Goal: Task Accomplishment & Management: Use online tool/utility

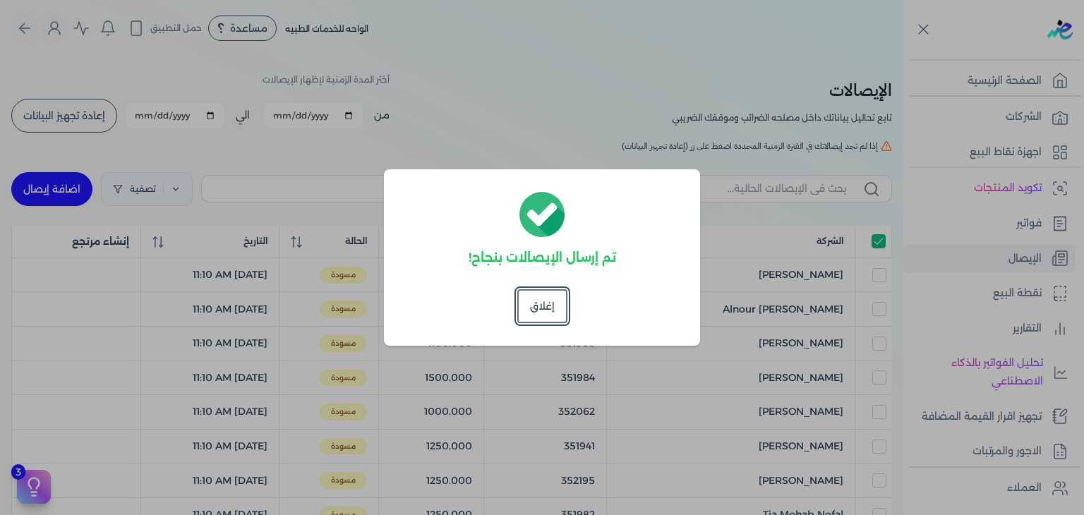
scroll to position [42, 0]
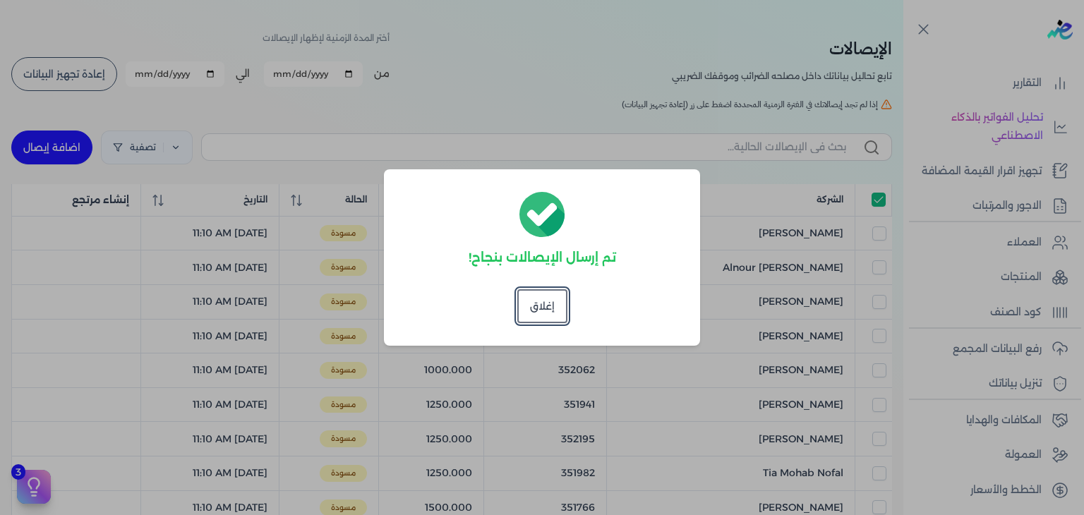
click at [695, 97] on dialog "تم إرسال الإيصالات بنجاح! إغلاق" at bounding box center [542, 257] width 1084 height 515
click at [551, 303] on button "إغلاق" at bounding box center [542, 306] width 50 height 34
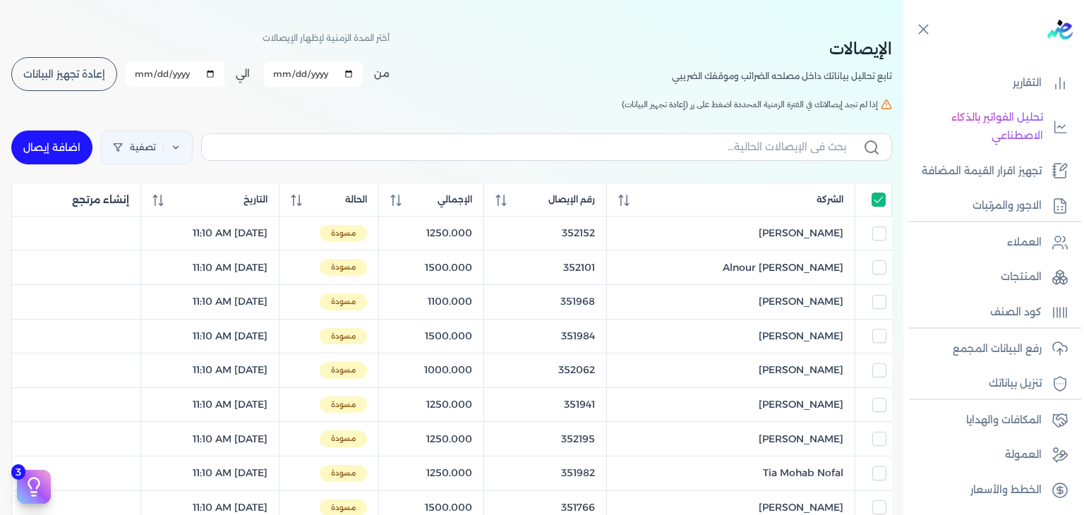
click at [112, 93] on div "الإيصالات تابع تحاليل بياناتك داخل مصلحه الضرائب وموقفك الضريبي أختر المدة الزم…" at bounding box center [452, 479] width 904 height 928
click at [111, 88] on button "إعادة تجهيز البيانات" at bounding box center [64, 74] width 106 height 34
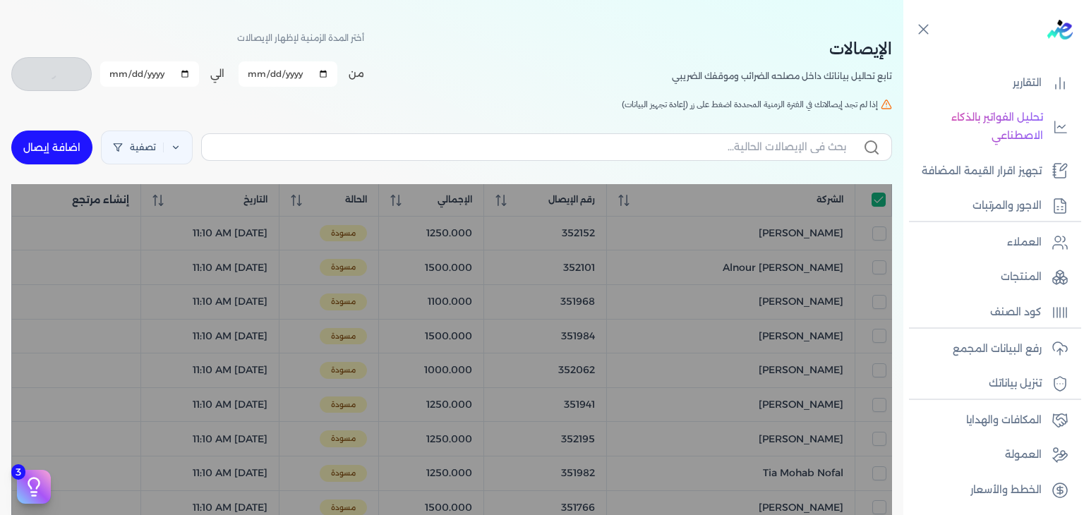
checkbox input "true"
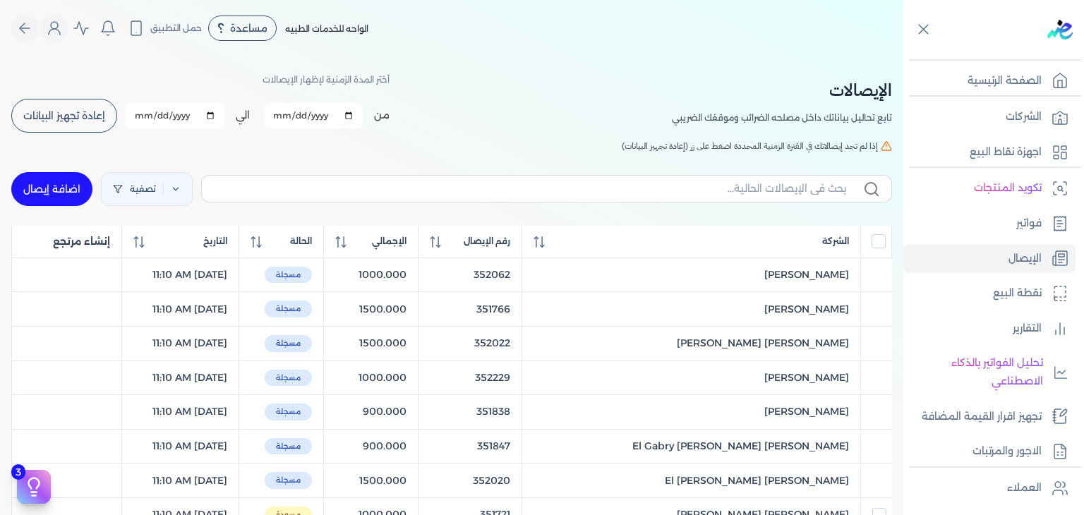
click at [81, 100] on button "إعادة تجهيز البيانات" at bounding box center [64, 116] width 106 height 34
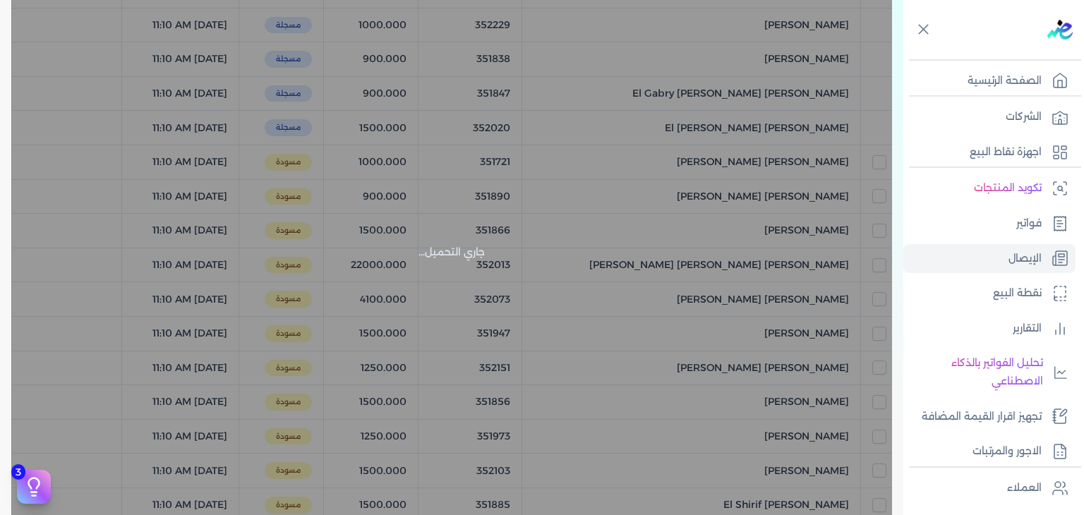
scroll to position [680, 0]
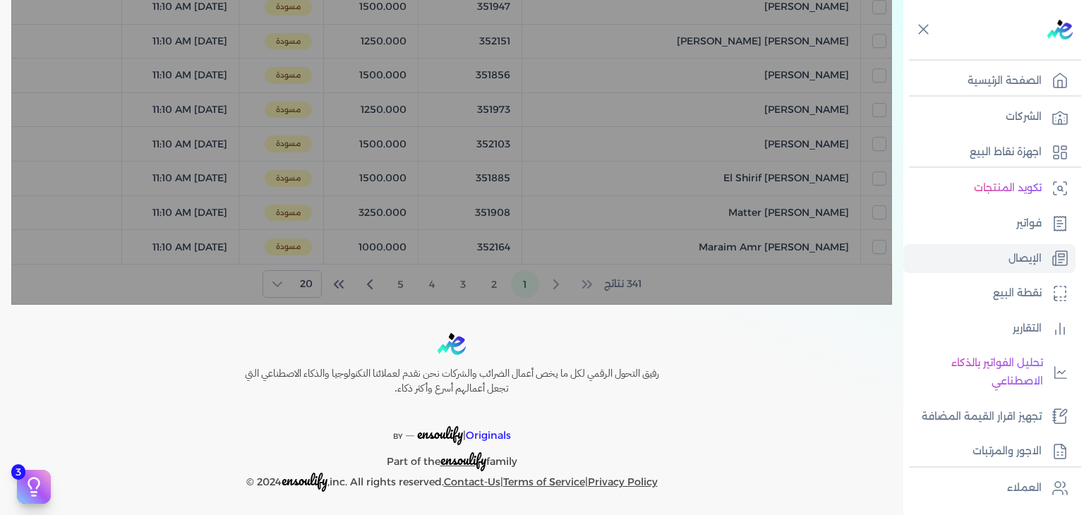
checkbox input "false"
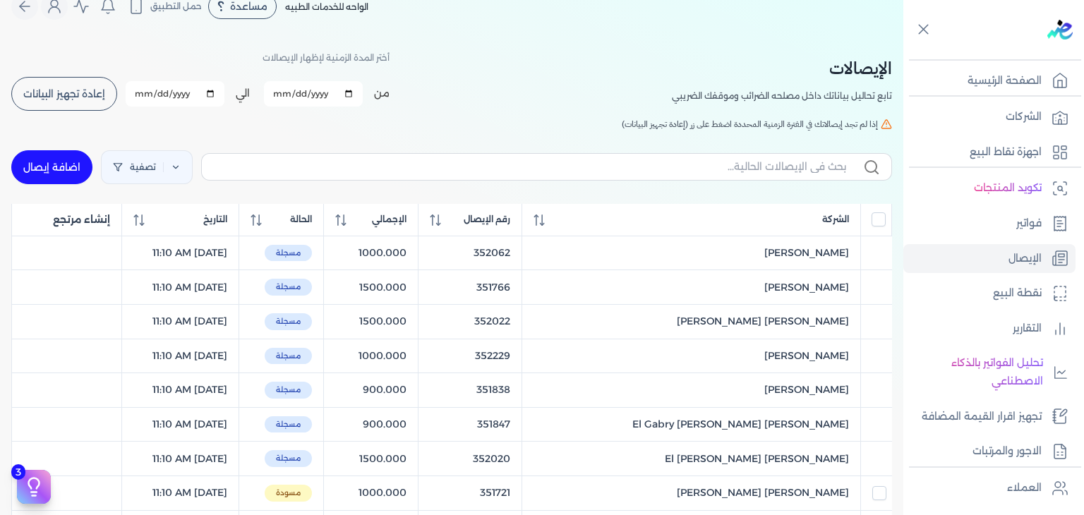
scroll to position [0, 0]
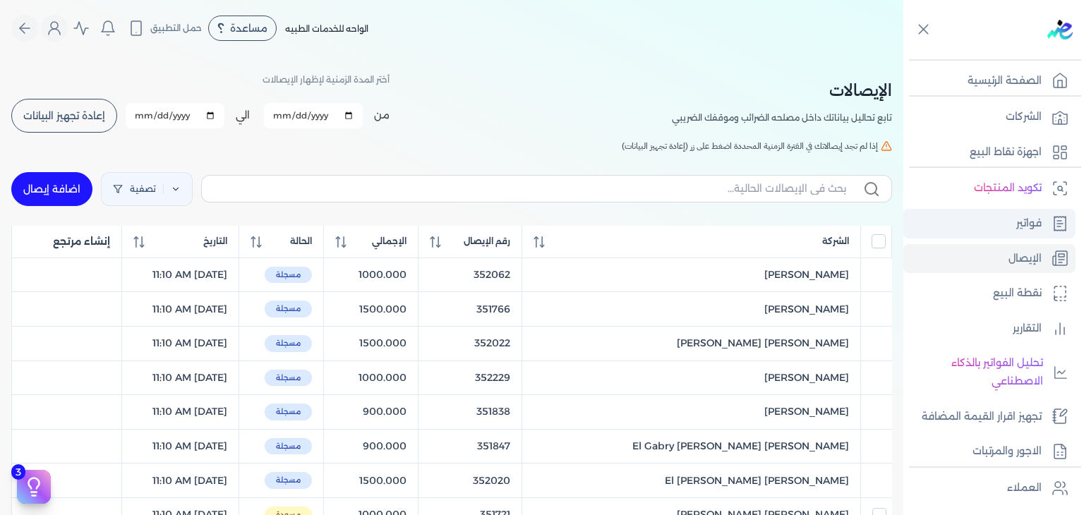
click at [986, 237] on link "فواتير" at bounding box center [990, 224] width 172 height 30
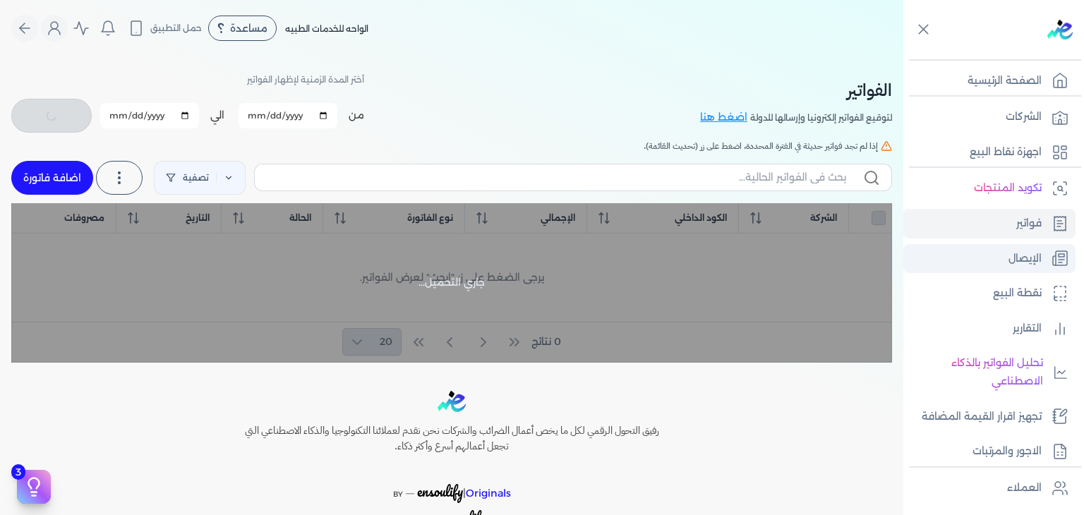
checkbox input "false"
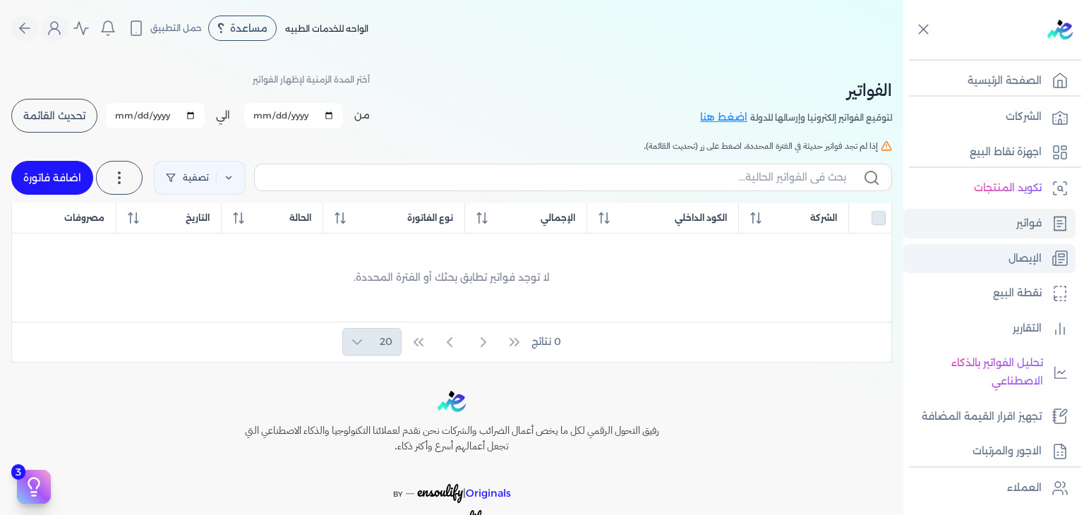
click at [980, 262] on link "الإيصال" at bounding box center [990, 259] width 172 height 30
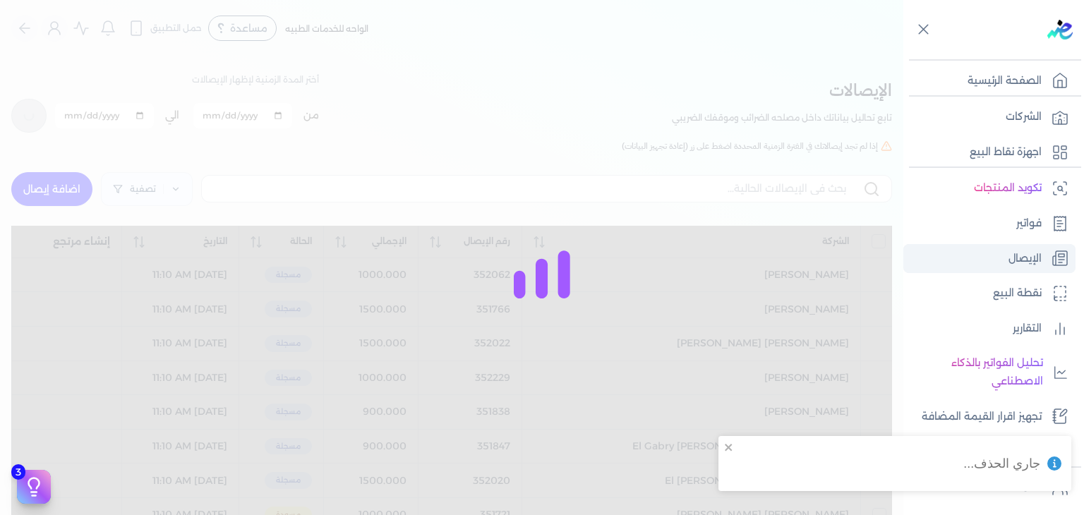
checkbox input "false"
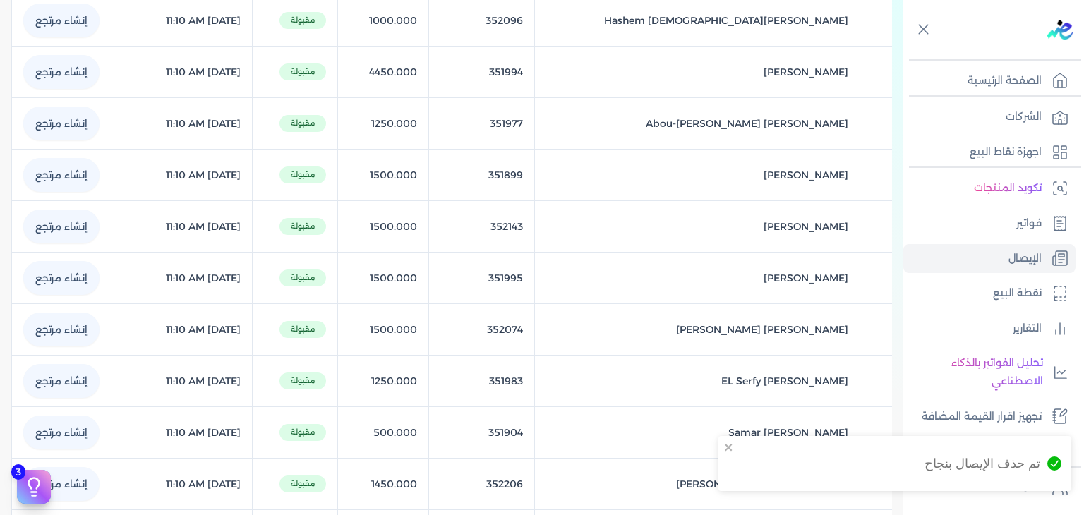
scroll to position [602, 0]
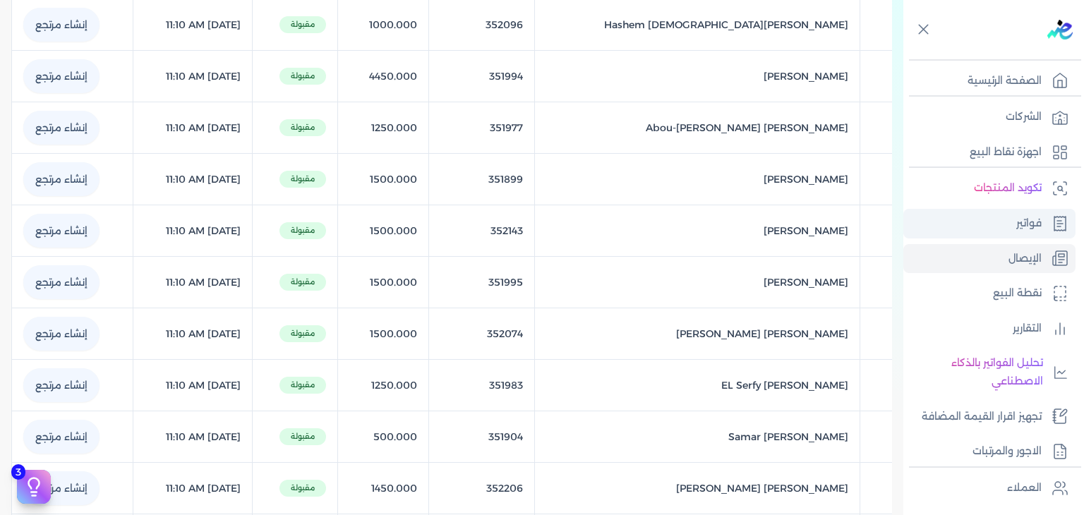
click at [959, 209] on link "فواتير" at bounding box center [990, 224] width 172 height 30
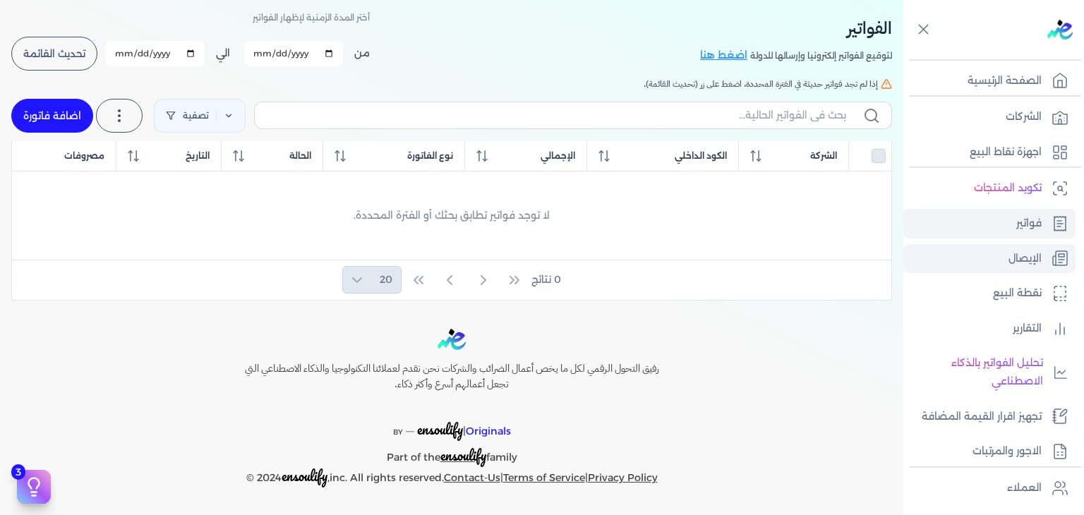
scroll to position [61, 0]
click at [963, 246] on link "الإيصال" at bounding box center [990, 259] width 172 height 30
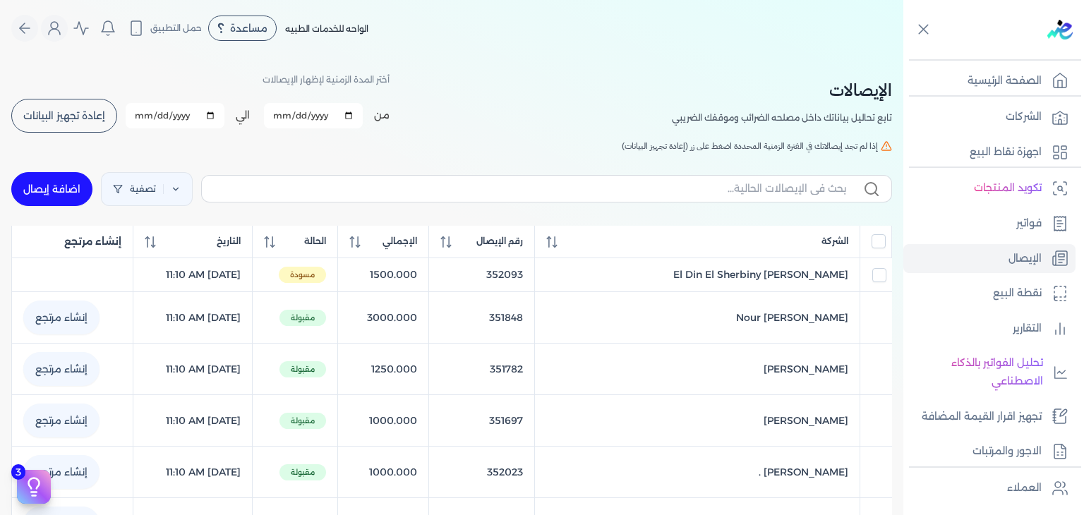
click at [66, 119] on span "إعادة تجهيز البيانات" at bounding box center [64, 116] width 82 height 10
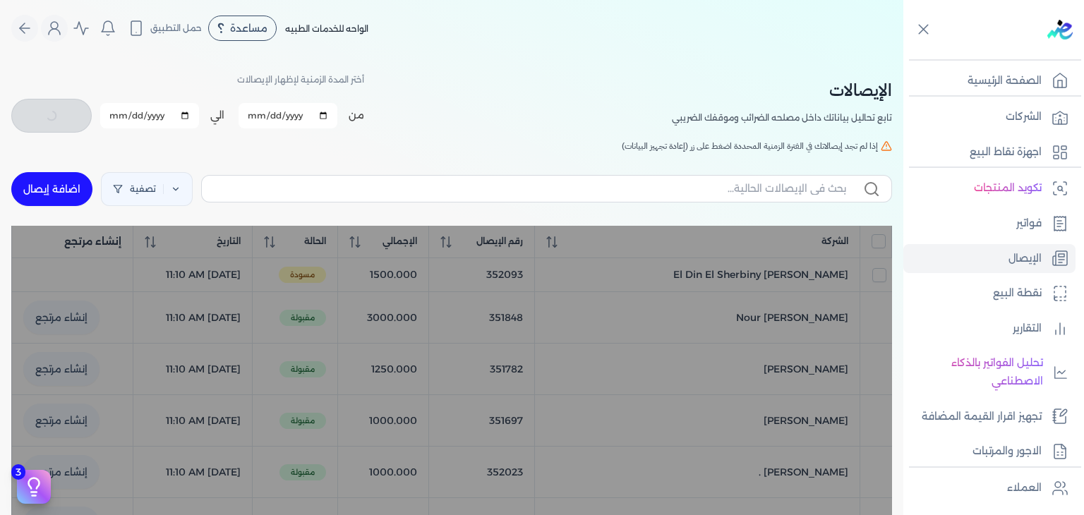
checkbox input "false"
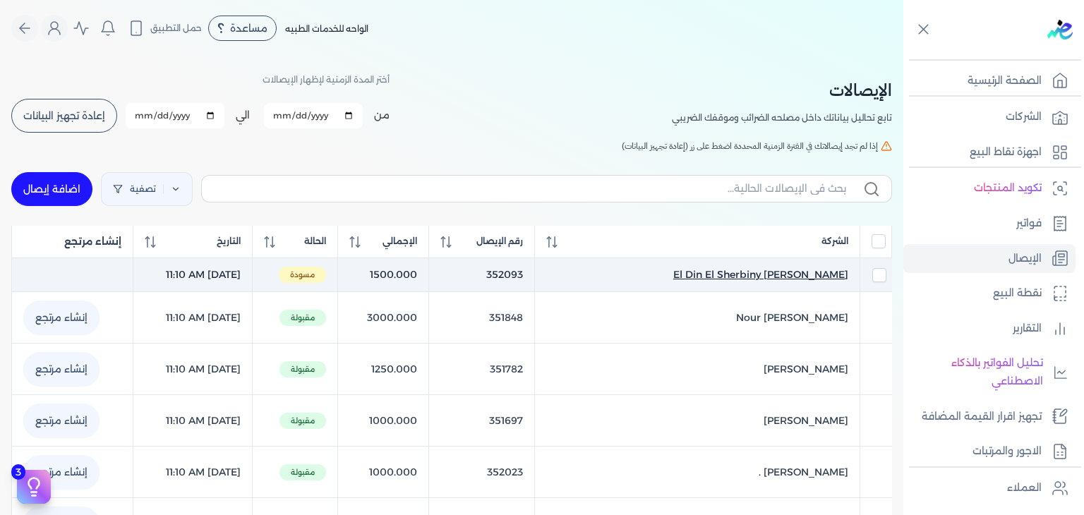
click at [781, 275] on span "Nesrin Fakhr El Din El Sherbiny" at bounding box center [760, 275] width 175 height 15
select select "EGP"
select select "EGS"
select select "B"
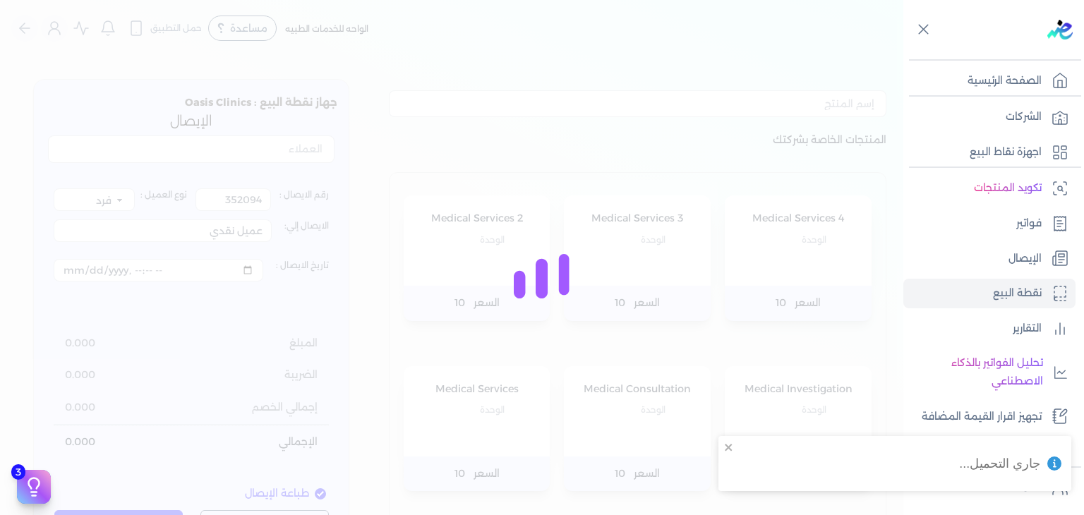
type input "352093"
type input "Nesrin Fakhr El Din El Sherbiny"
type input "2025-09-01T11:10:55"
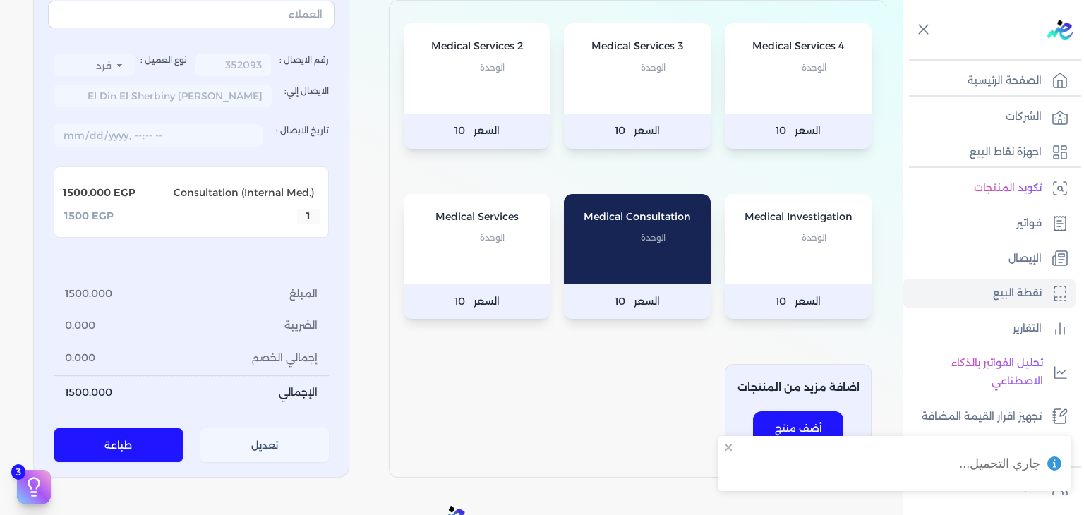
scroll to position [212, 0]
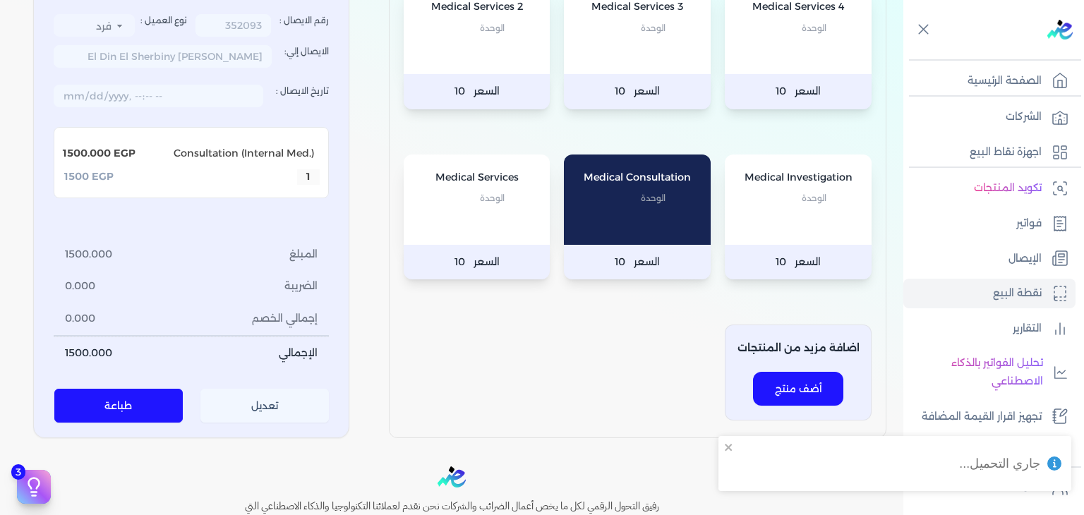
click at [283, 407] on button "تعديل" at bounding box center [264, 407] width 129 height 34
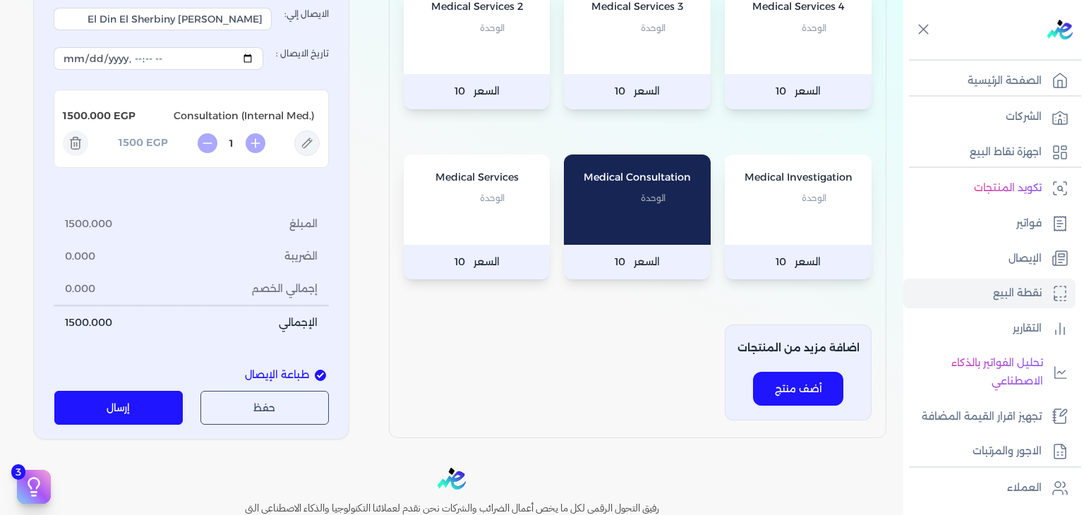
click at [158, 408] on button "إرسال" at bounding box center [118, 408] width 129 height 34
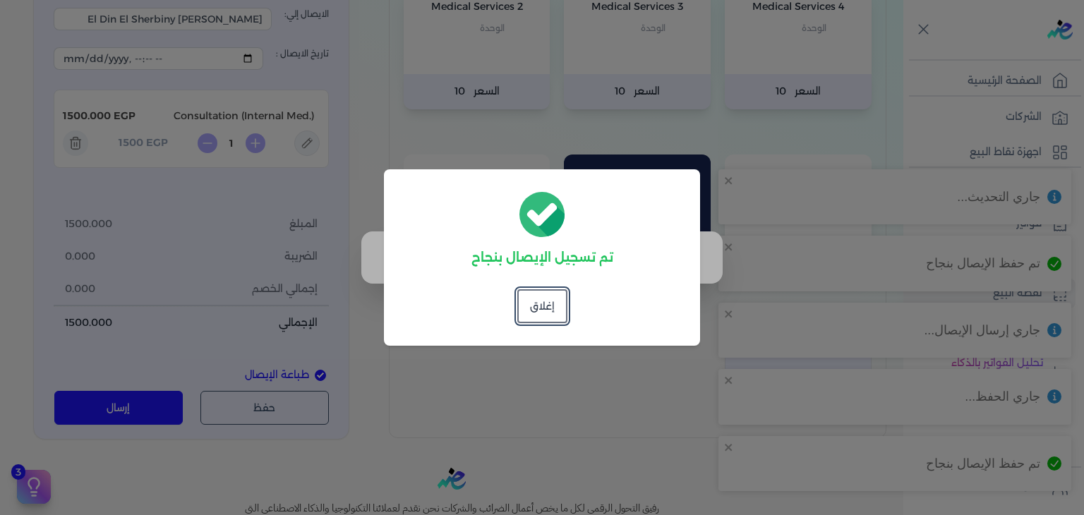
click at [544, 290] on button "إغلاق" at bounding box center [542, 306] width 50 height 34
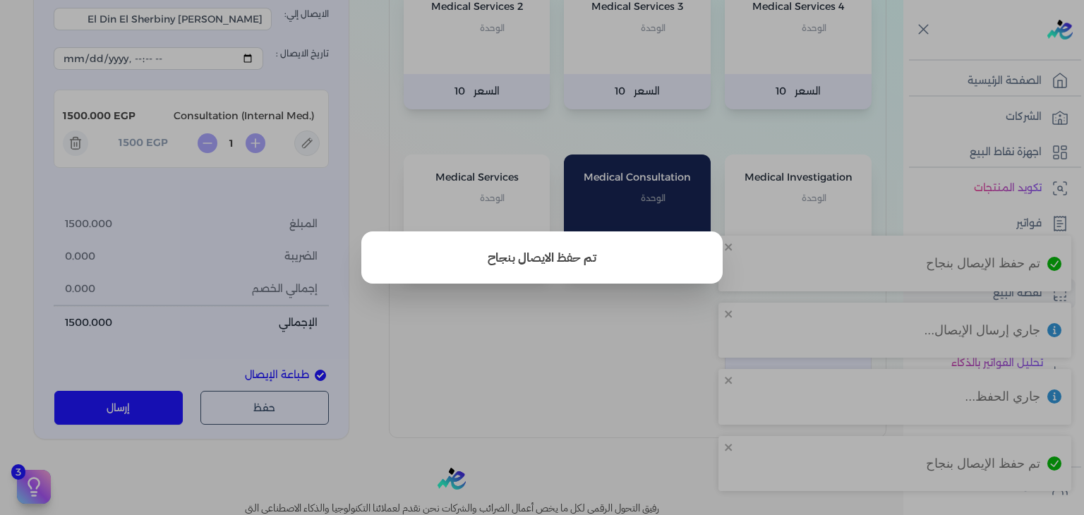
click at [409, 174] on button "close" at bounding box center [542, 257] width 1084 height 515
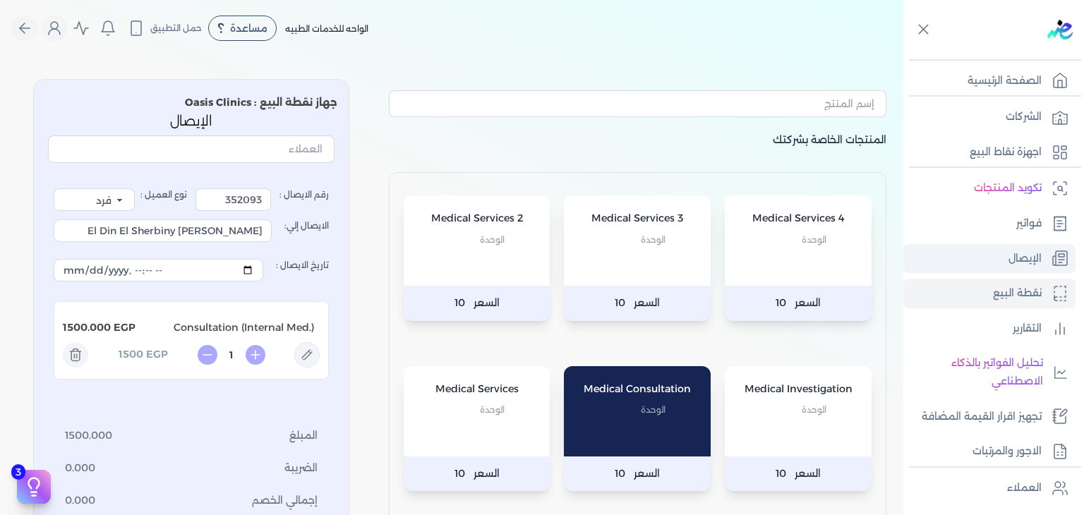
click at [1010, 247] on link "الإيصال" at bounding box center [990, 259] width 172 height 30
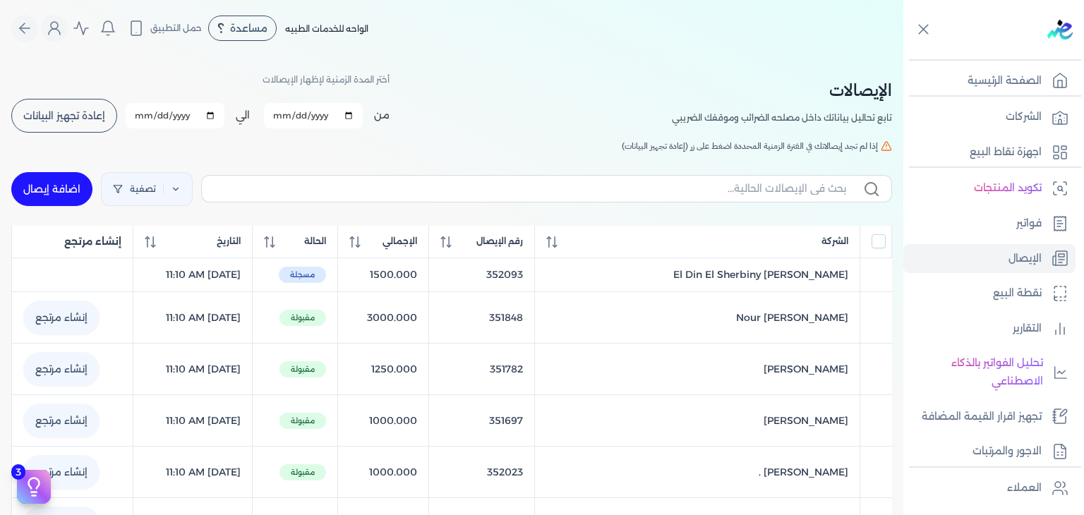
click at [70, 112] on span "إعادة تجهيز البيانات" at bounding box center [64, 116] width 82 height 10
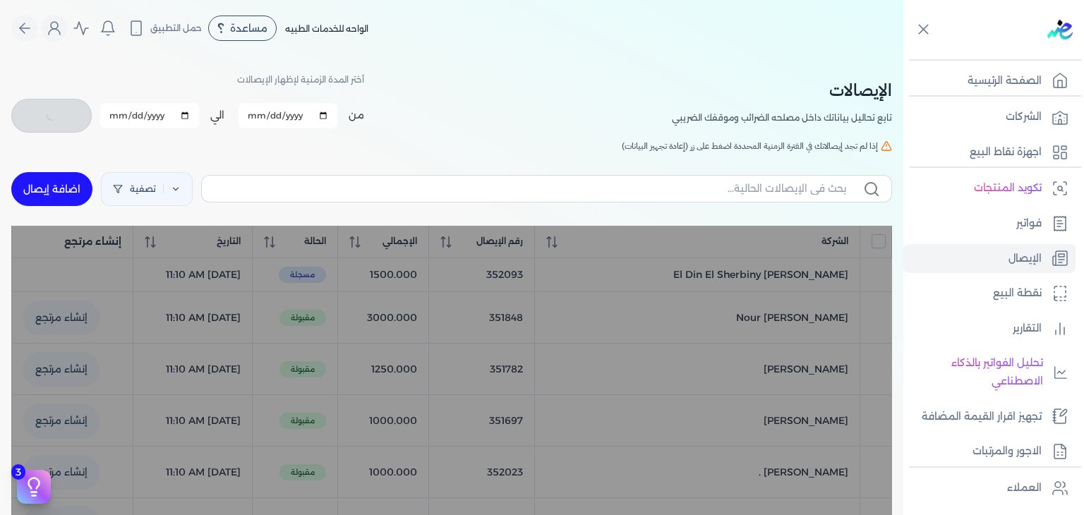
checkbox input "false"
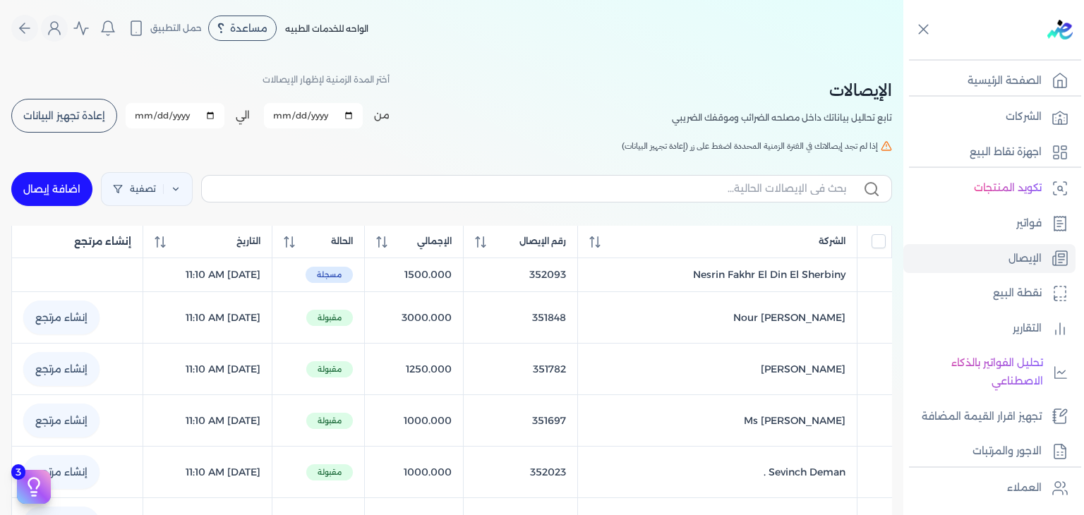
click at [28, 111] on button "إعادة تجهيز البيانات" at bounding box center [64, 116] width 106 height 34
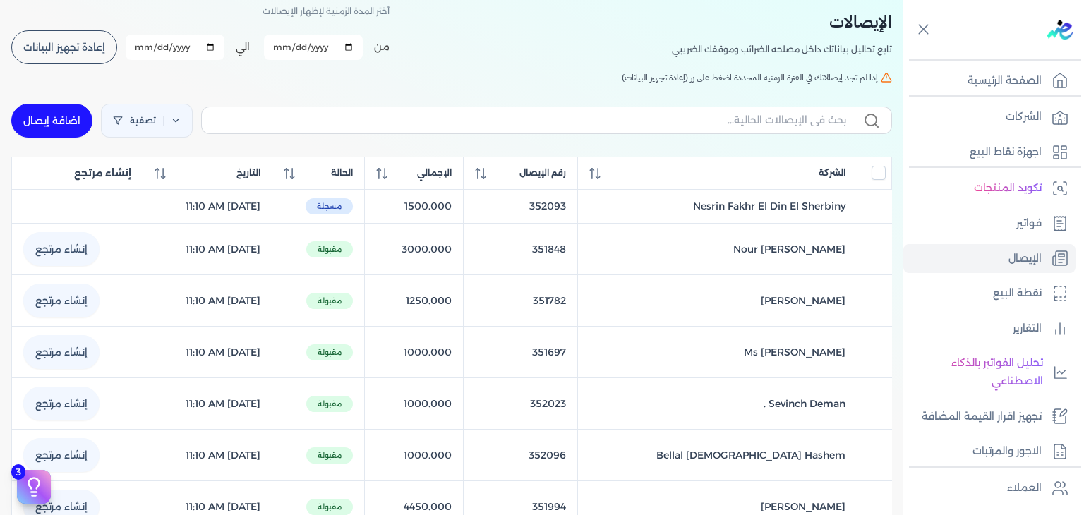
scroll to position [71, 0]
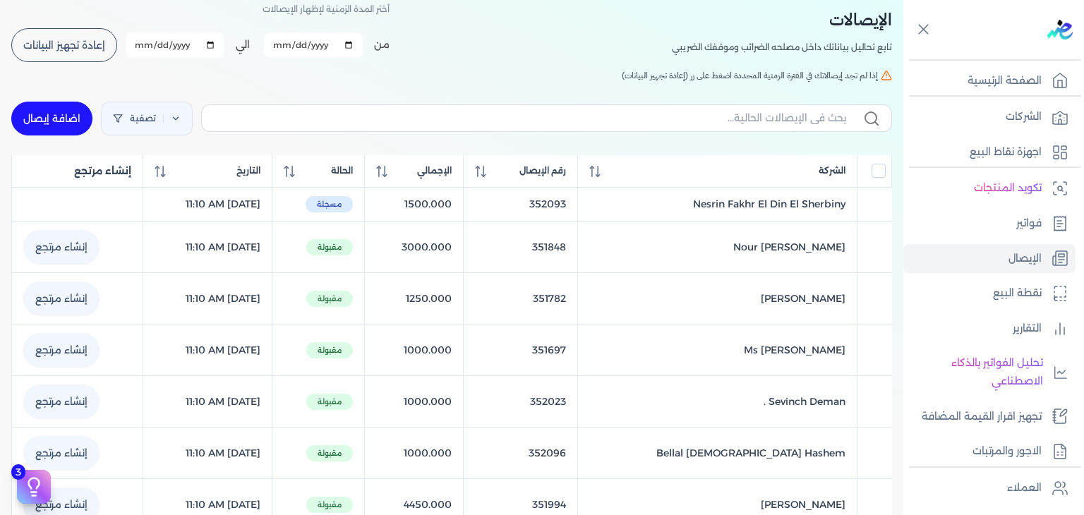
click at [37, 45] on span "إعادة تجهيز البيانات" at bounding box center [64, 45] width 82 height 10
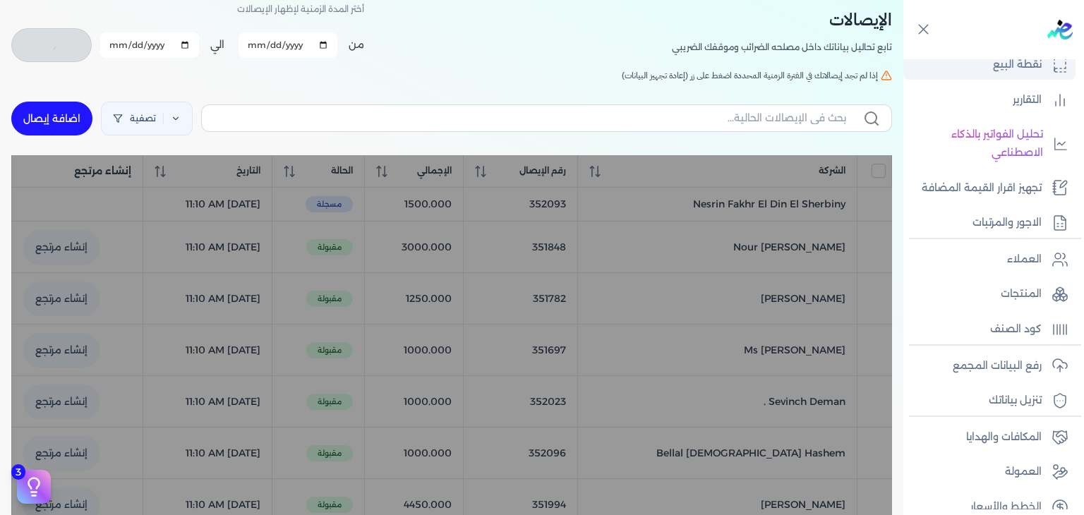
scroll to position [246, 0]
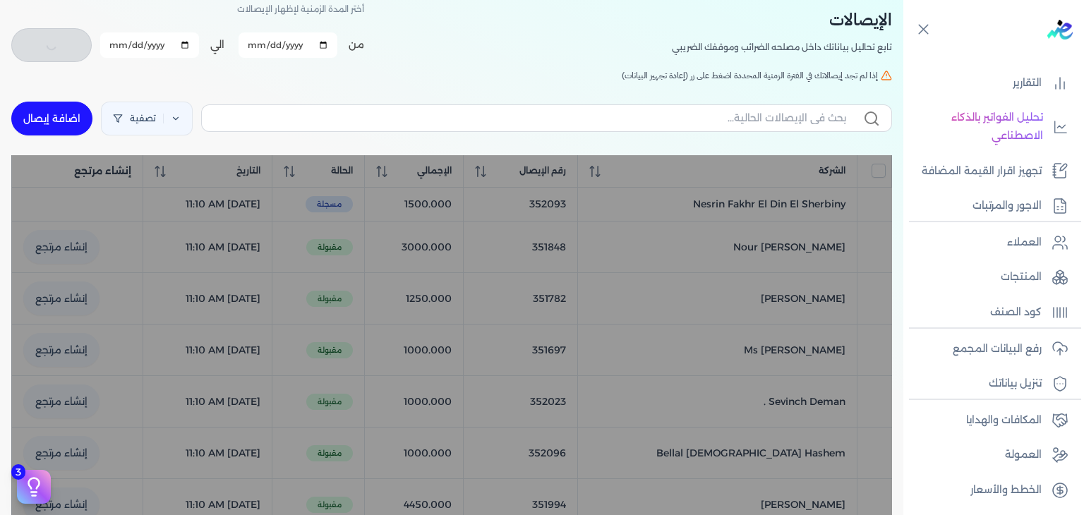
checkbox input "false"
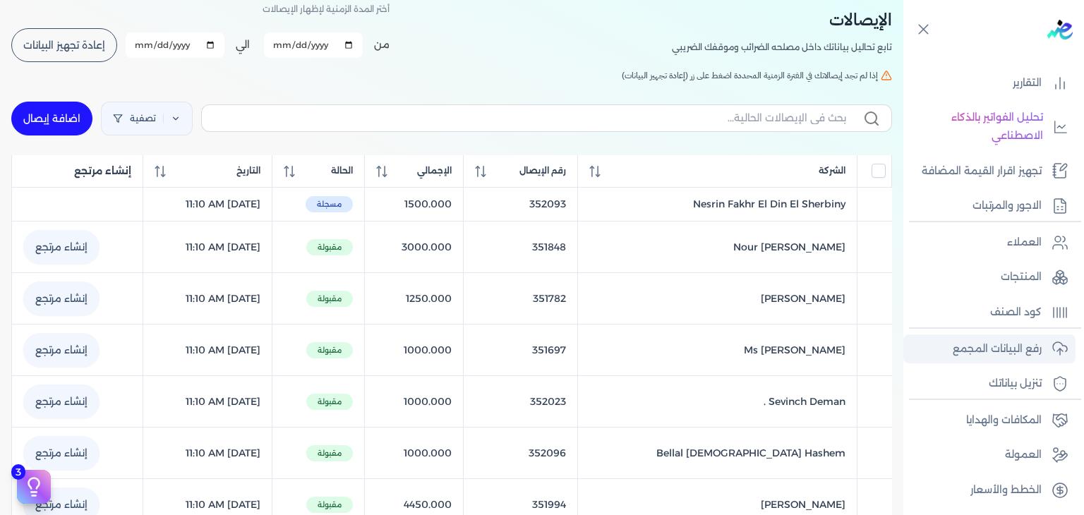
click at [1007, 337] on link "رفع البيانات المجمع" at bounding box center [990, 350] width 172 height 30
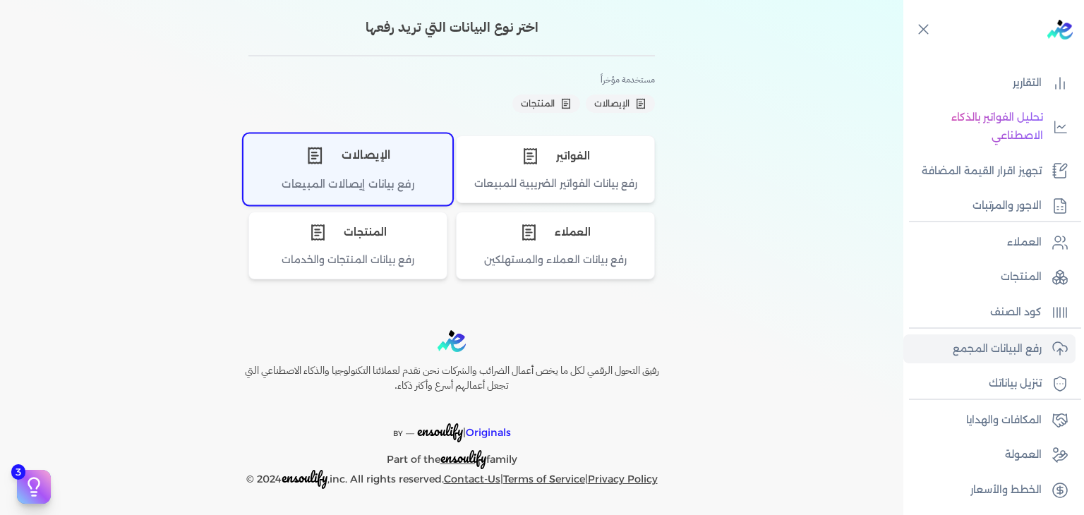
click at [390, 143] on div "الإيصالات" at bounding box center [348, 155] width 208 height 42
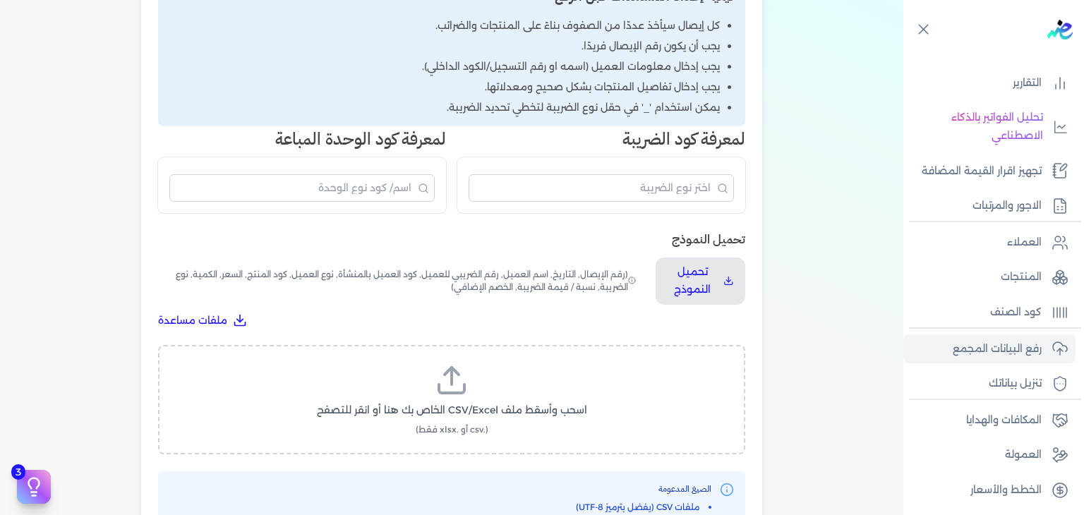
scroll to position [279, 0]
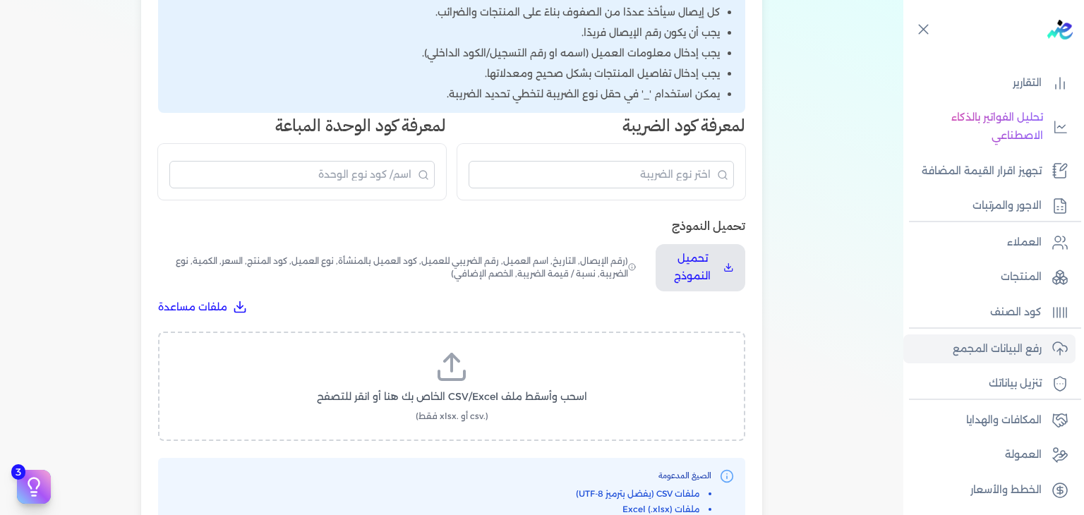
click at [448, 365] on icon at bounding box center [452, 367] width 34 height 34
click at [0, 0] on input "اسحب وأسقط ملف CSV/Excel الخاص بك هنا أو انقر للتصفح (.csv أو .xlsx فقط)" at bounding box center [0, 0] width 0 height 0
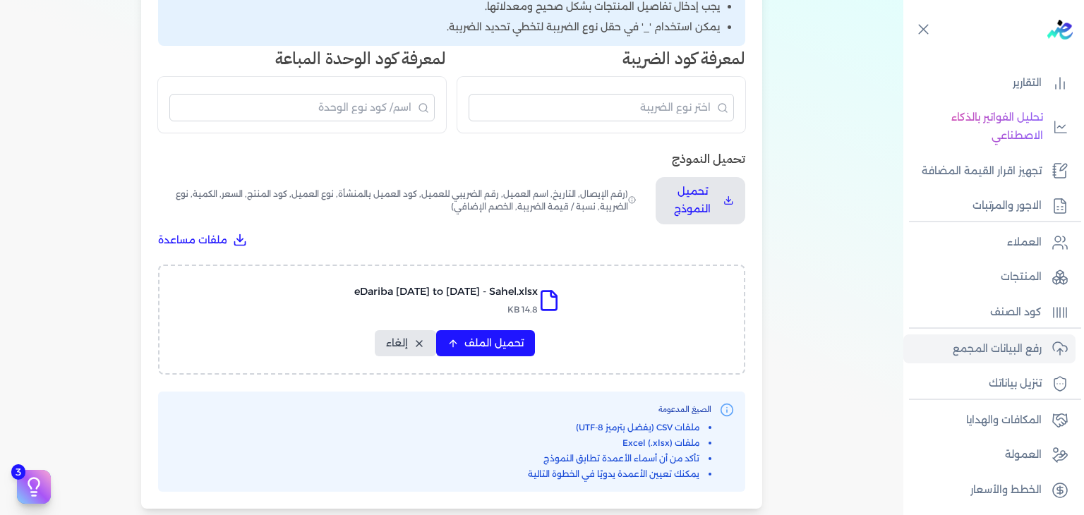
scroll to position [349, 0]
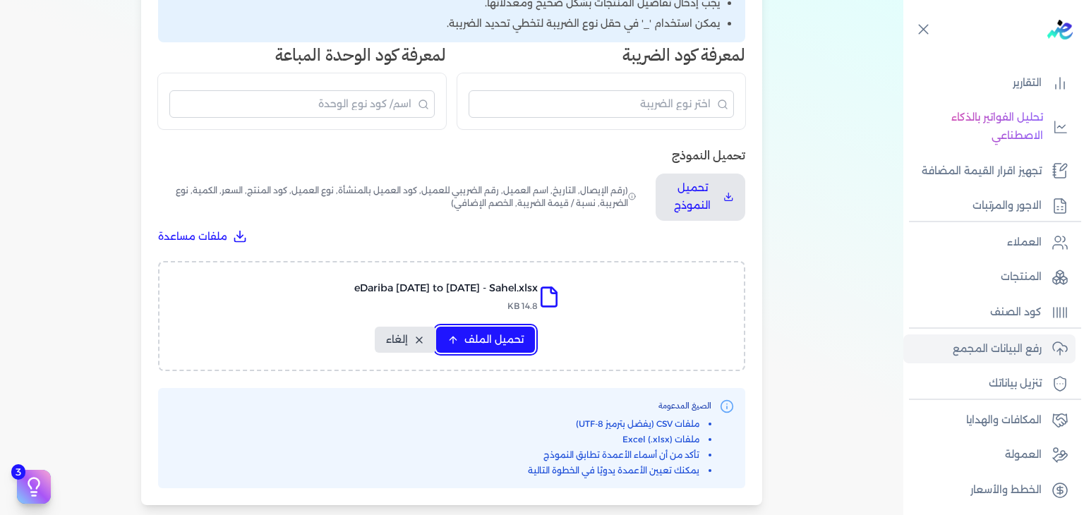
click at [497, 347] on button "تحميل الملف" at bounding box center [485, 340] width 99 height 26
select select "رقم الإيصال"
select select "أسم العميل"
select select "وصف البند"
select select "سيريال المنتج"
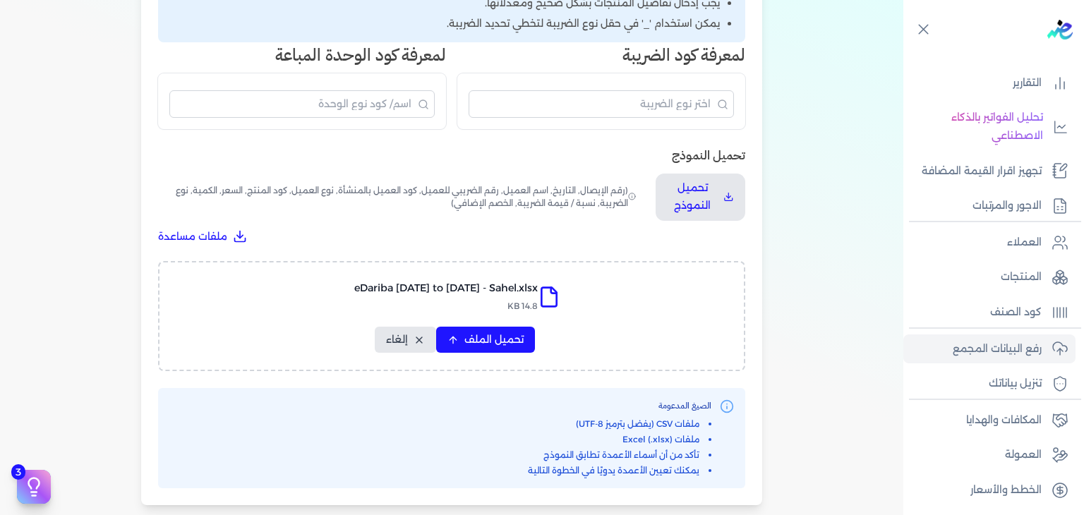
select select "السعر"
select select "الكمية"
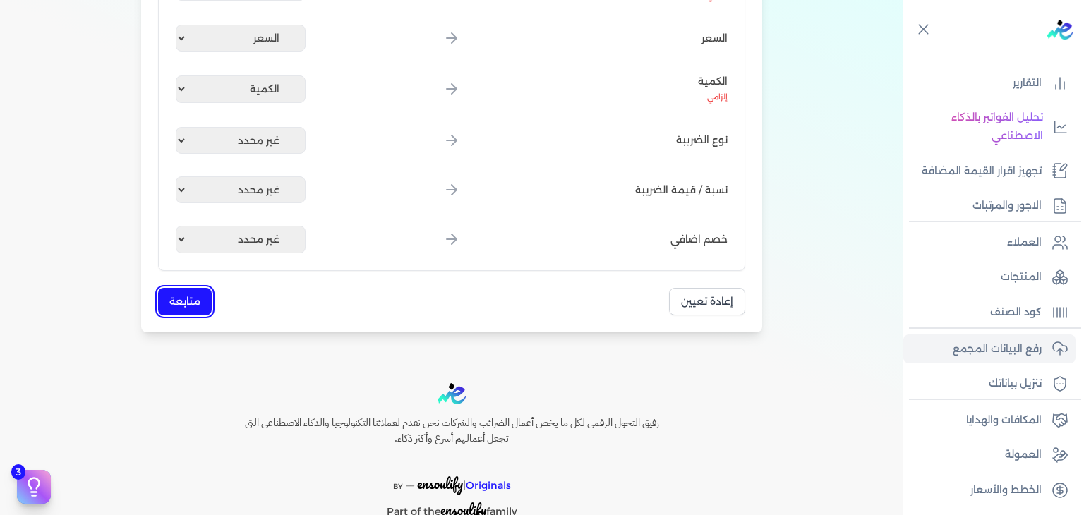
click at [194, 299] on button "متابعة" at bounding box center [185, 302] width 54 height 28
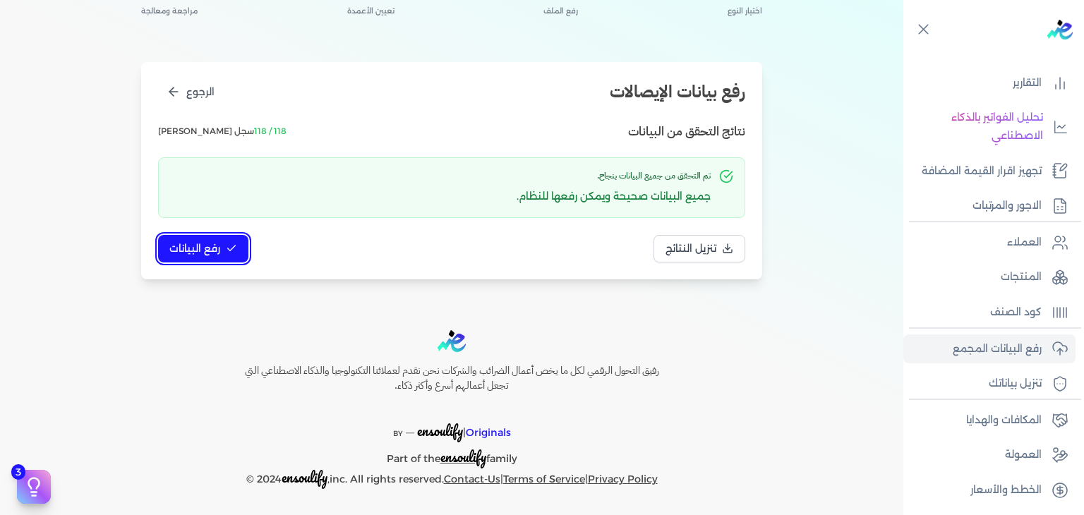
click at [183, 241] on span "رفع البيانات" at bounding box center [194, 248] width 51 height 15
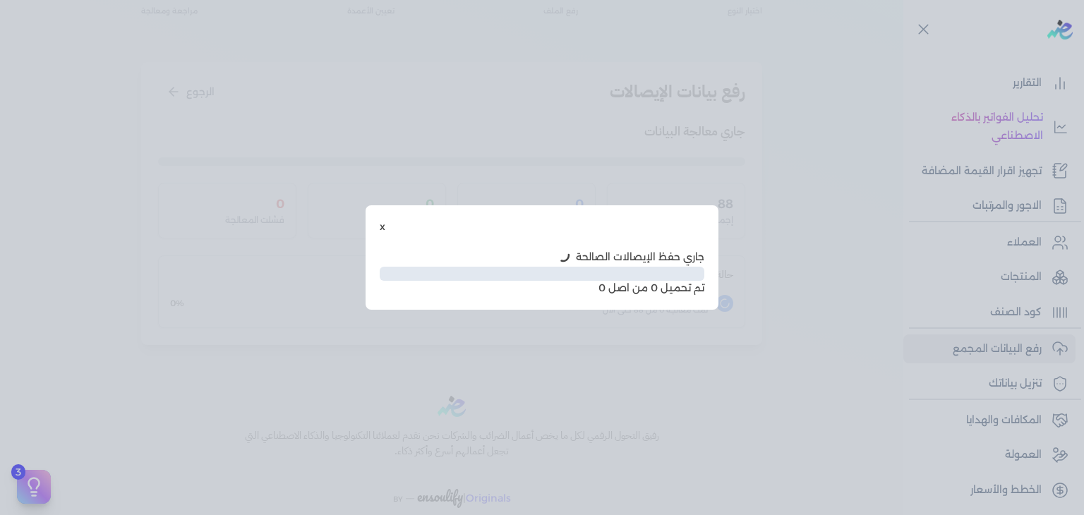
scroll to position [42, 0]
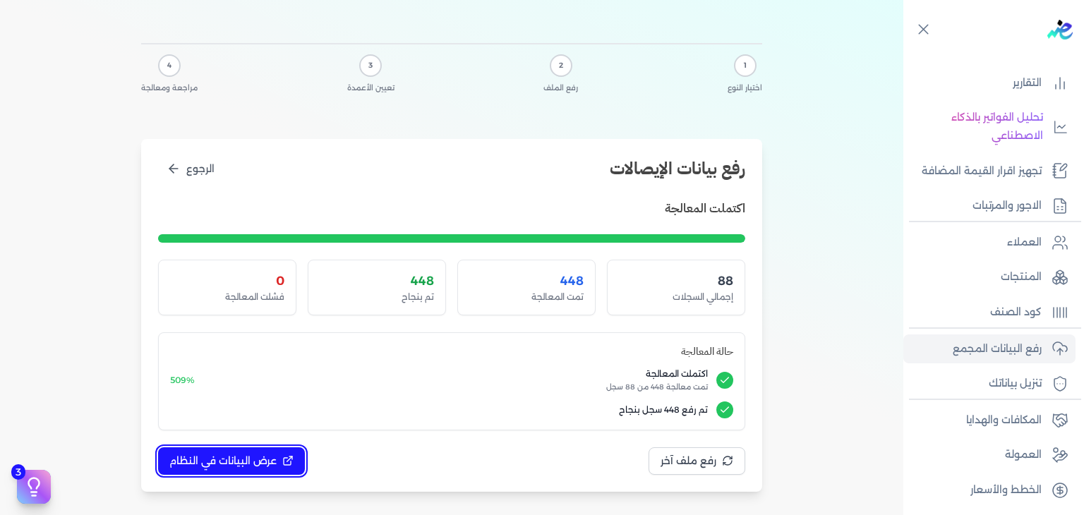
click at [275, 448] on button "عرض البيانات في النظام" at bounding box center [231, 462] width 147 height 28
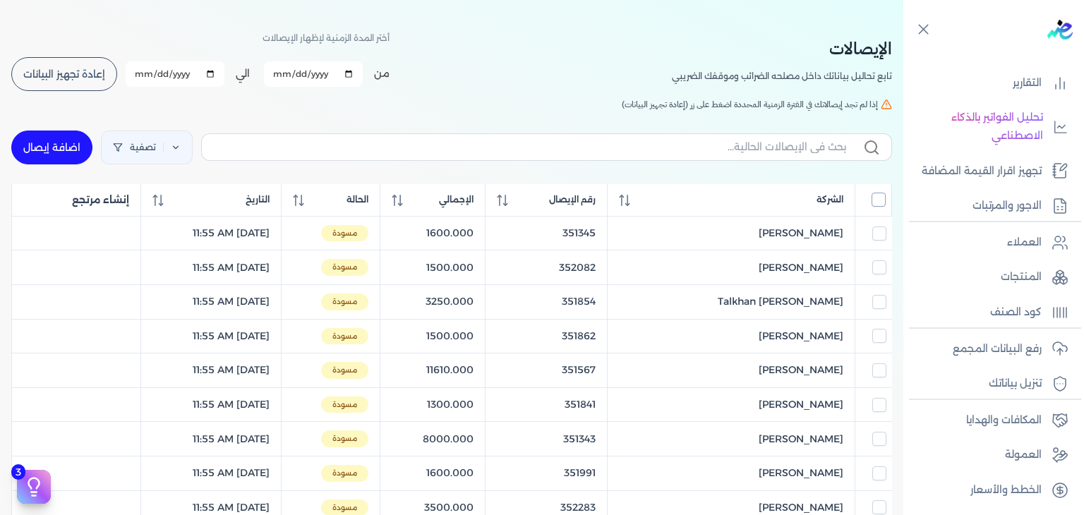
click at [882, 202] on input "All items unselected" at bounding box center [879, 200] width 14 height 14
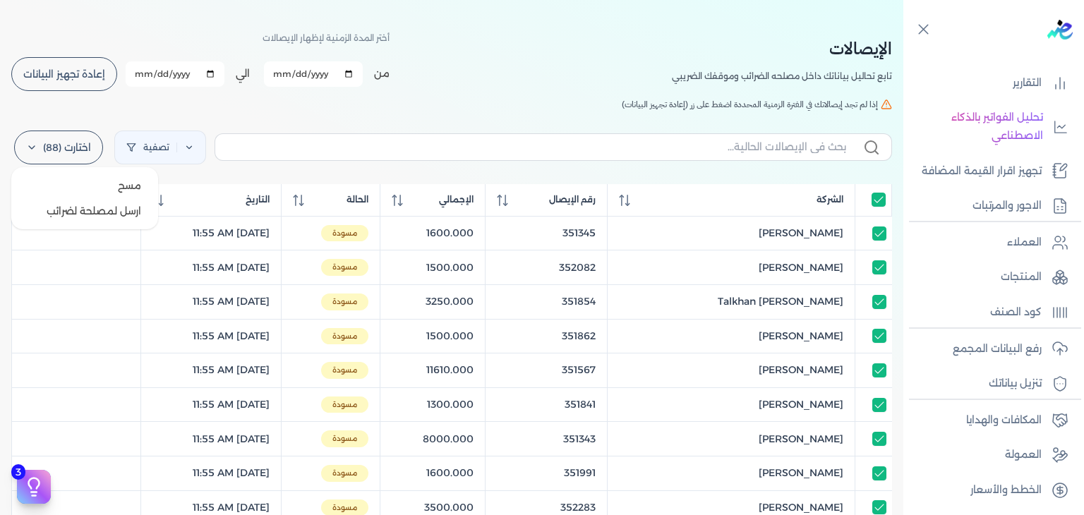
click at [78, 153] on label "اختارت (88)" at bounding box center [58, 148] width 89 height 34
click at [89, 217] on button "ارسل لمصلحة لضرائب" at bounding box center [85, 210] width 136 height 25
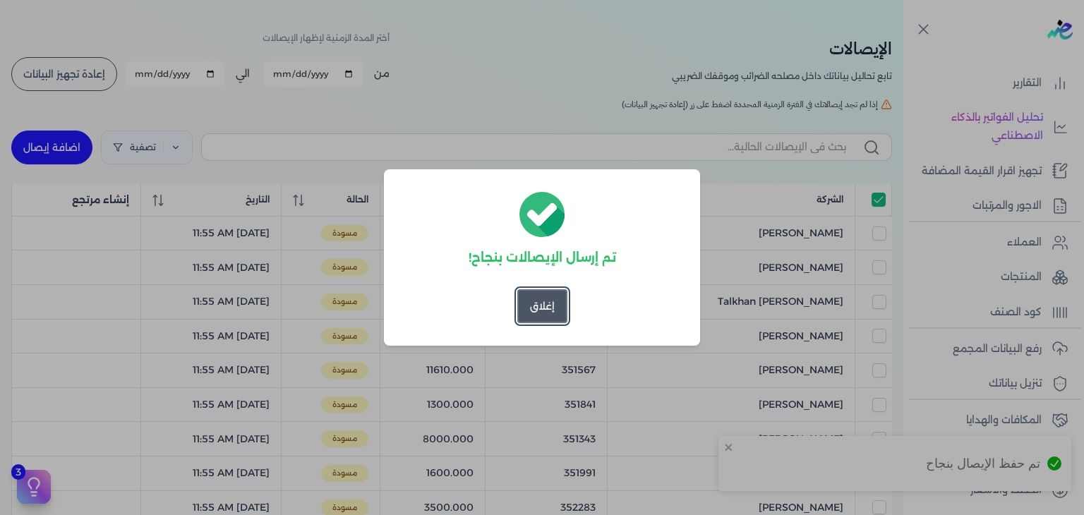
click at [549, 314] on button "إغلاق" at bounding box center [542, 306] width 50 height 34
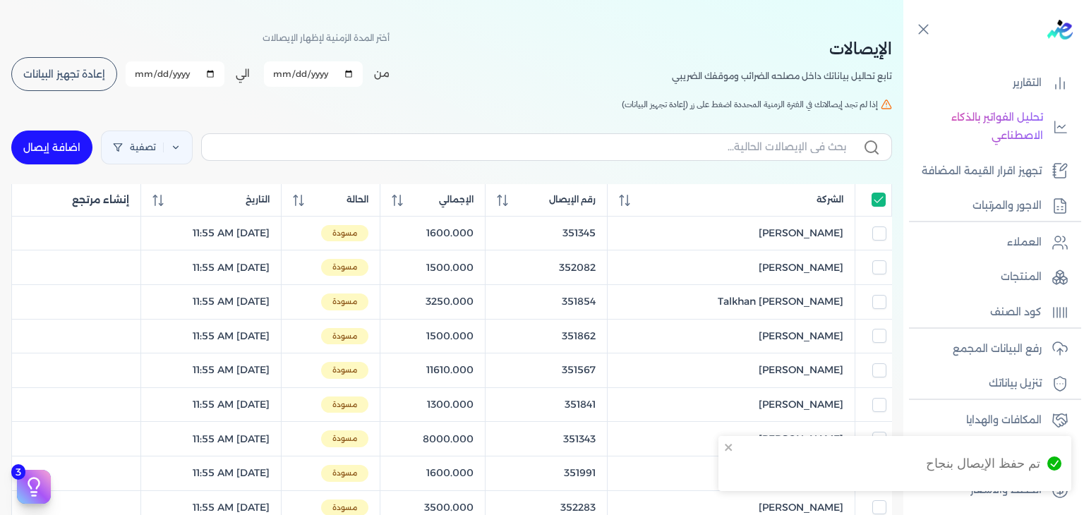
click at [74, 76] on span "إعادة تجهيز البيانات" at bounding box center [64, 74] width 82 height 10
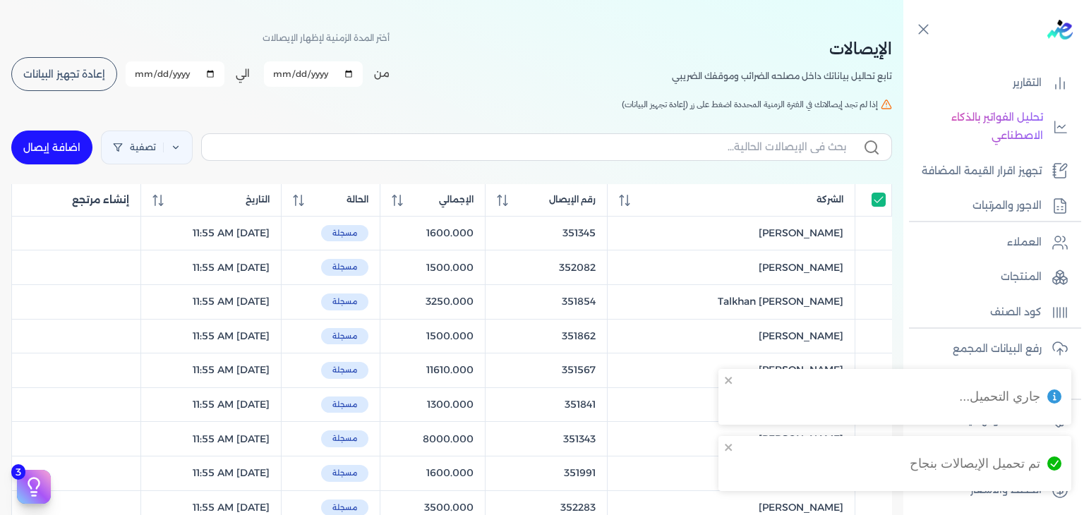
click at [49, 69] on span "إعادة تجهيز البيانات" at bounding box center [64, 74] width 82 height 10
click at [44, 73] on span "إعادة تجهيز البيانات" at bounding box center [64, 74] width 82 height 10
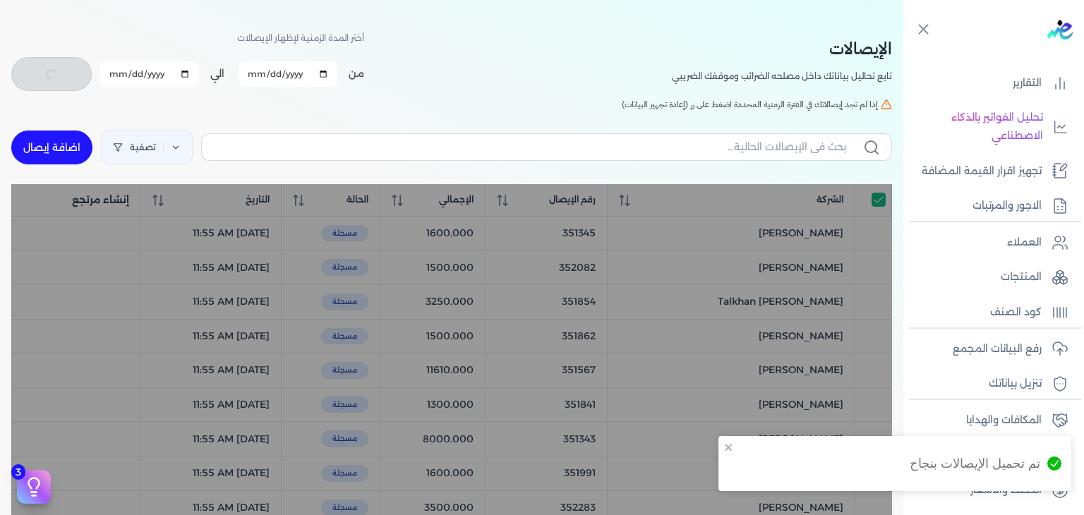
checkbox input "true"
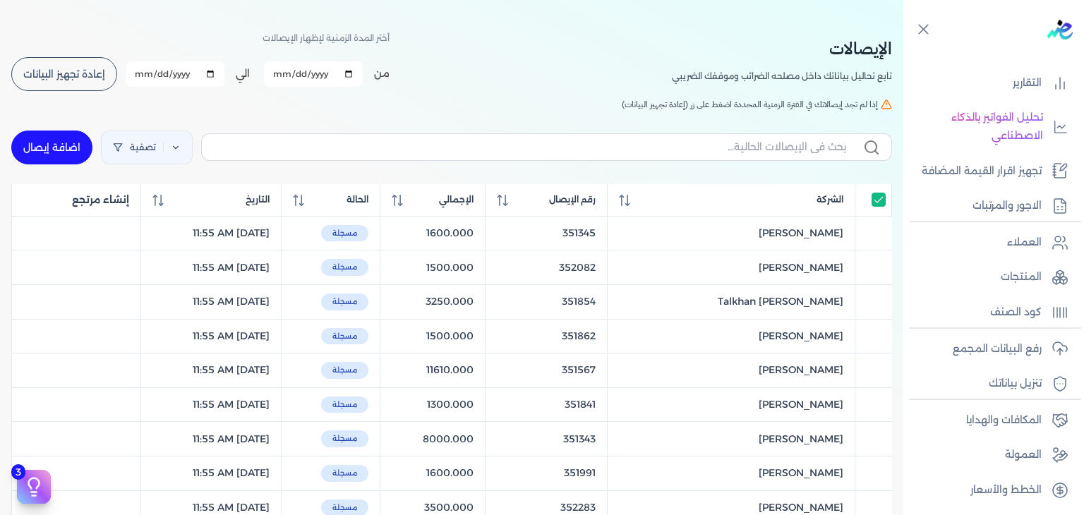
click at [56, 143] on link "اضافة إيصال" at bounding box center [51, 148] width 81 height 34
select select "EGP"
select select "EGS"
select select "B"
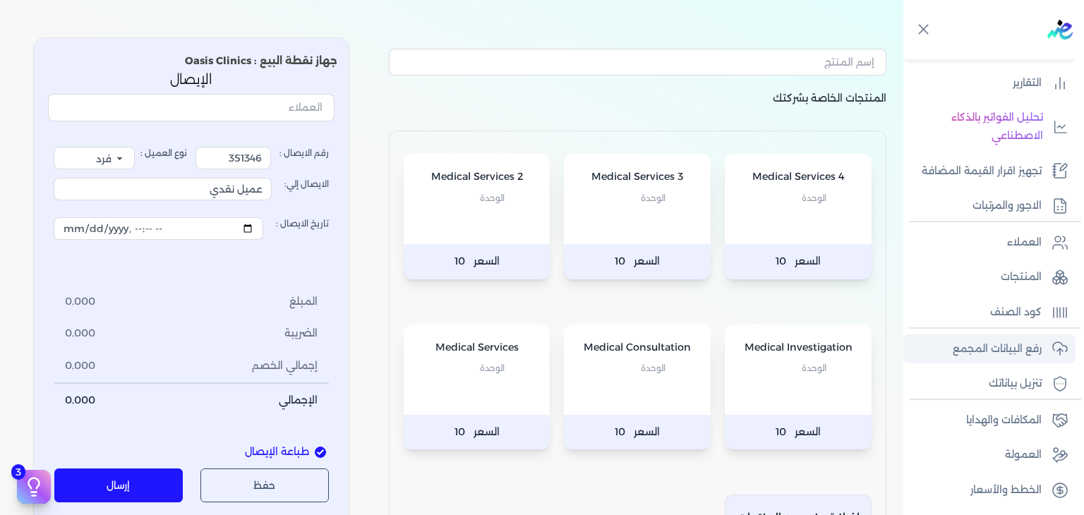
click at [1004, 345] on p "رفع البيانات المجمع" at bounding box center [997, 349] width 89 height 18
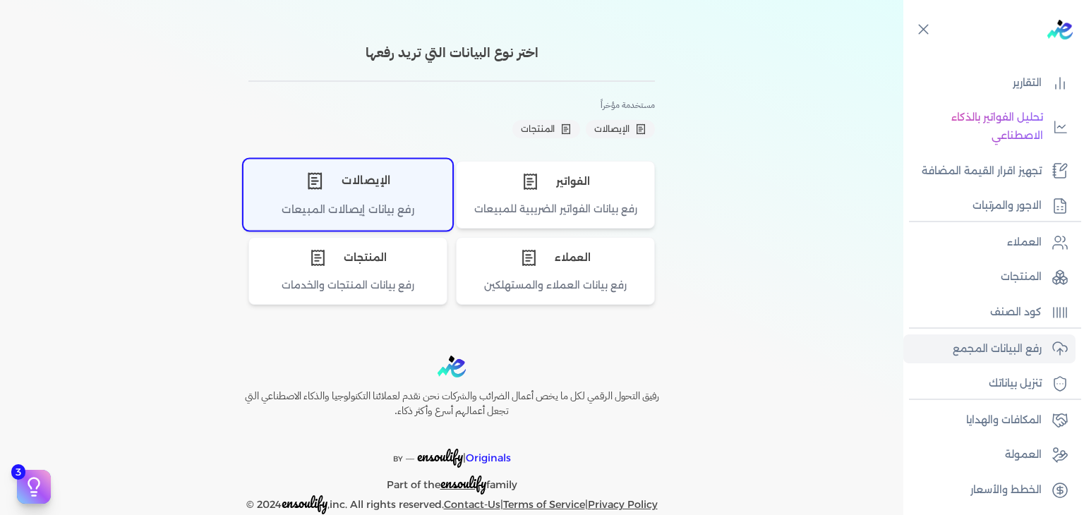
click at [321, 173] on icon "اختر نوع الإيصالات" at bounding box center [314, 181] width 13 height 16
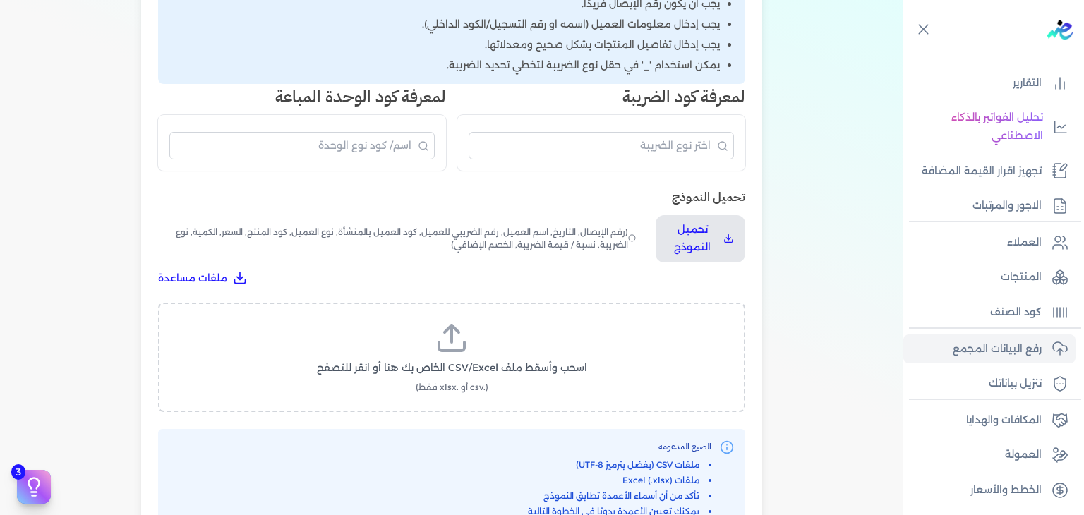
scroll to position [324, 0]
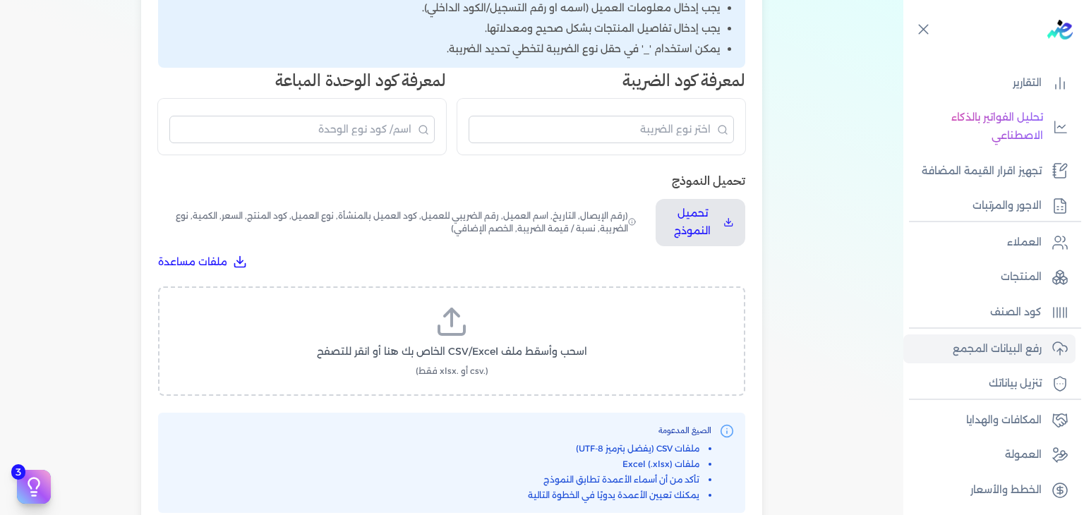
click at [428, 305] on label "اسحب وأسقط ملف CSV/Excel الخاص بك هنا أو انقر للتصفح (.csv أو .xlsx فقط)" at bounding box center [451, 341] width 551 height 73
click at [0, 0] on input "اسحب وأسقط ملف CSV/Excel الخاص بك هنا أو انقر للتصفح (.csv أو .xlsx فقط)" at bounding box center [0, 0] width 0 height 0
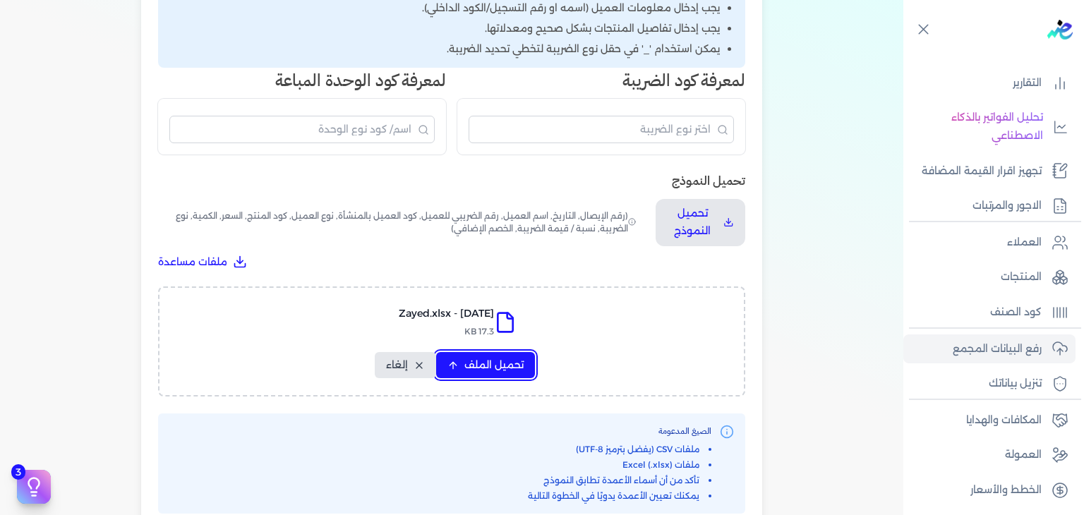
click at [517, 373] on button "تحميل الملف" at bounding box center [485, 365] width 99 height 26
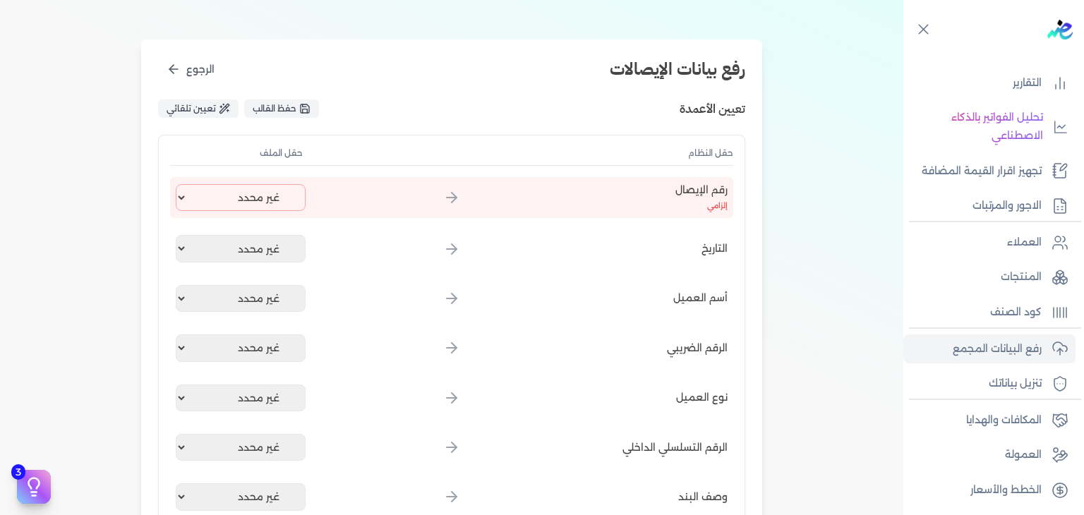
scroll to position [112, 0]
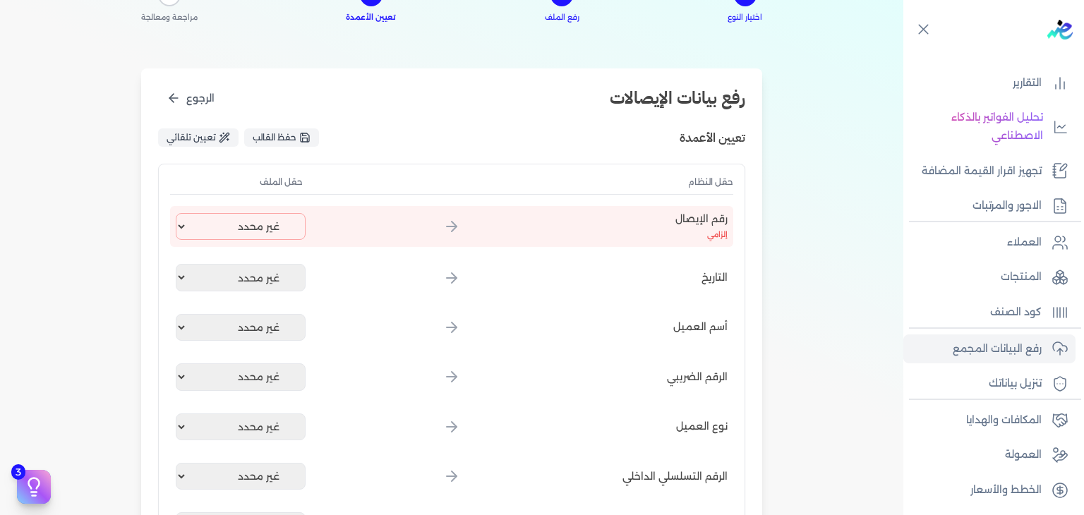
select select "EGP"
select select "EGS"
select select "B"
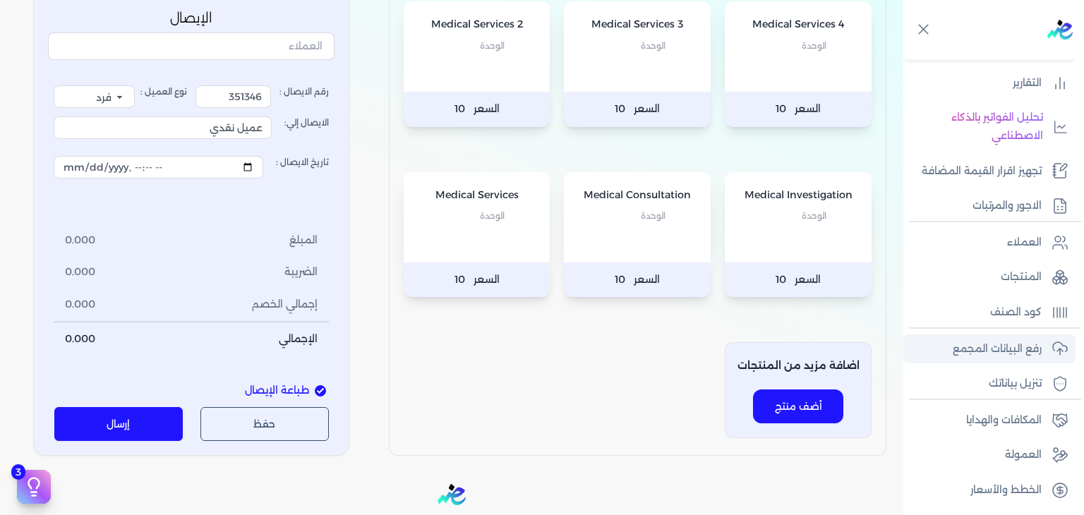
click at [970, 335] on link "رفع البيانات المجمع" at bounding box center [990, 350] width 172 height 30
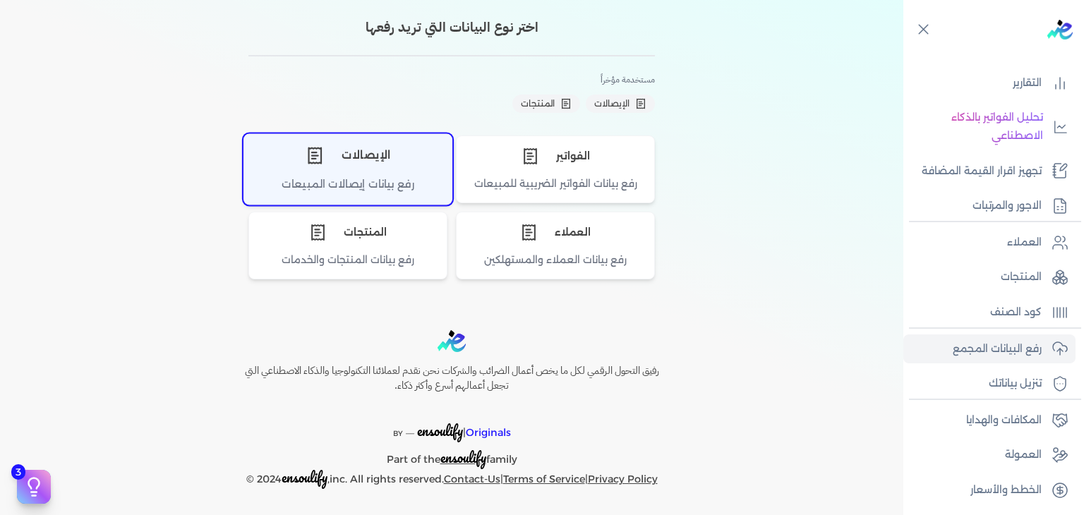
click at [381, 171] on div "الإيصالات" at bounding box center [348, 155] width 208 height 42
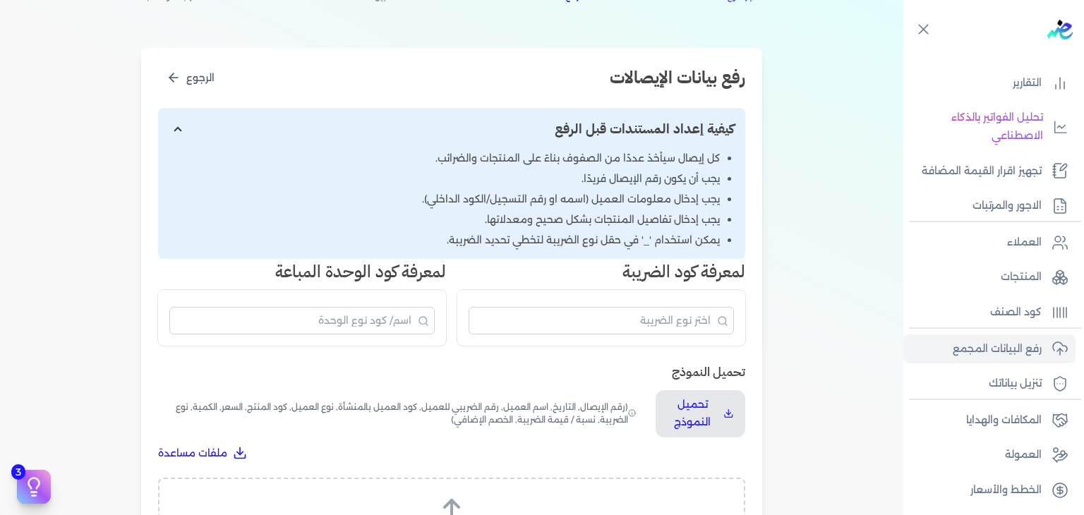
scroll to position [279, 0]
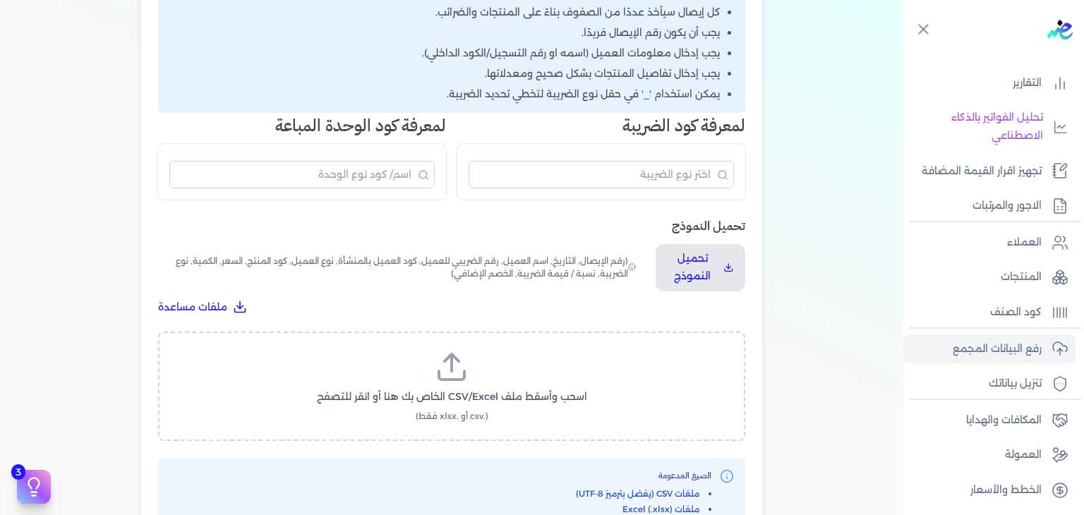
click at [541, 378] on label "اسحب وأسقط ملف CSV/Excel الخاص بك هنا أو انقر للتصفح (.csv أو .xlsx فقط)" at bounding box center [451, 386] width 551 height 73
click at [0, 0] on input "اسحب وأسقط ملف CSV/Excel الخاص بك هنا أو انقر للتصفح (.csv أو .xlsx فقط)" at bounding box center [0, 0] width 0 height 0
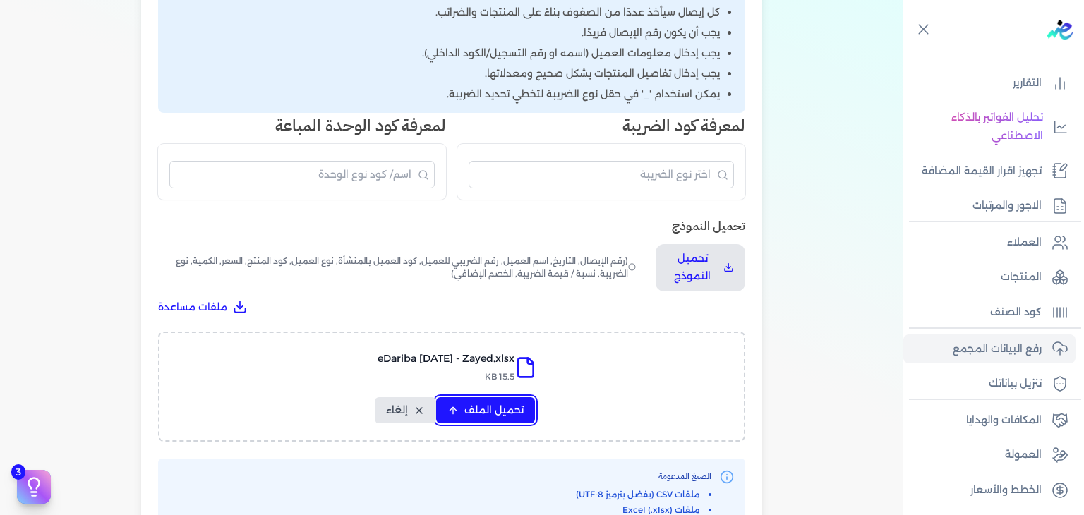
click at [498, 412] on span "تحميل الملف" at bounding box center [494, 410] width 59 height 15
select select "رقم الإيصال"
select select "أسم العميل"
select select "وصف البند"
select select "سيريال المنتج"
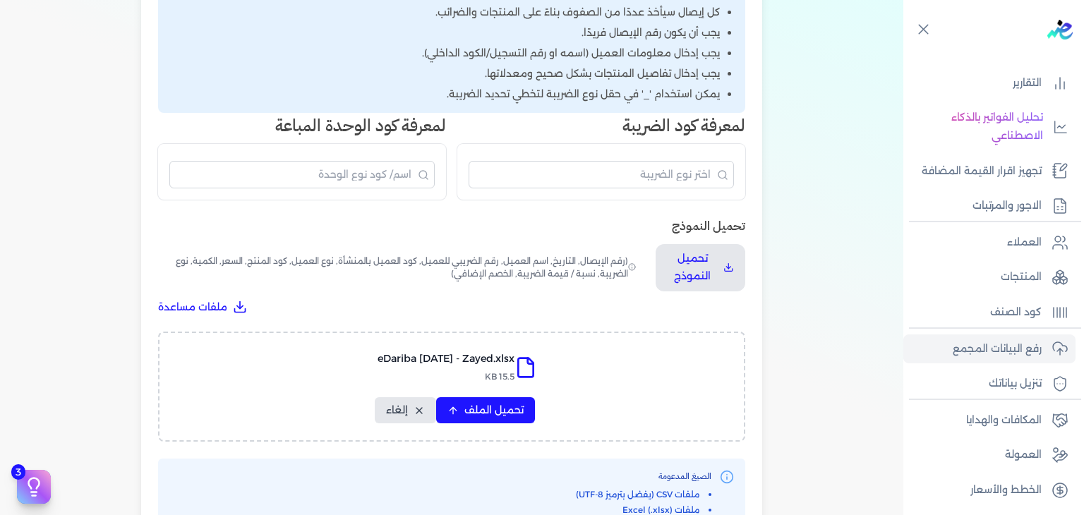
select select "السعر"
select select "الكمية"
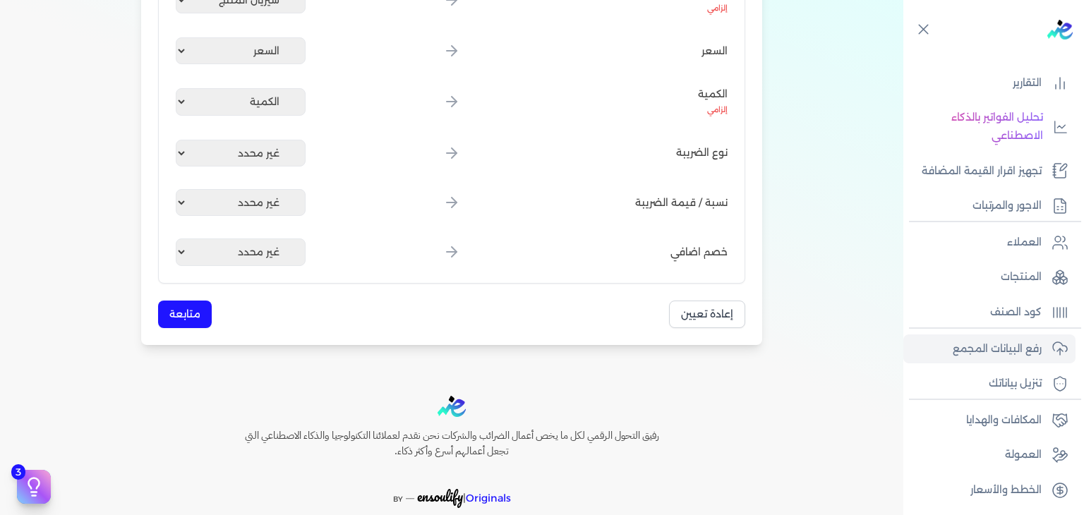
scroll to position [702, 0]
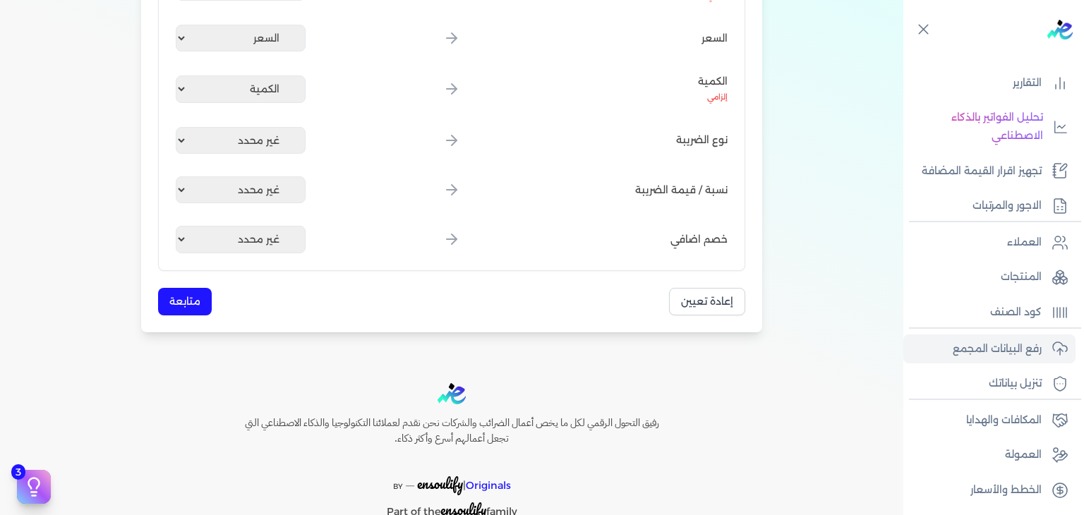
click at [174, 301] on button "متابعة" at bounding box center [185, 302] width 54 height 28
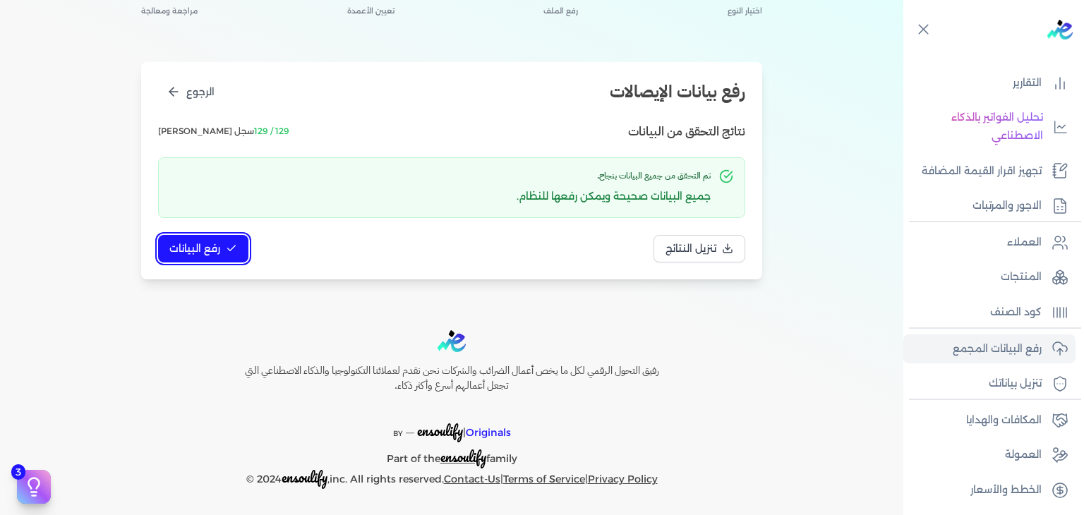
click at [184, 259] on button "رفع البيانات" at bounding box center [203, 249] width 90 height 28
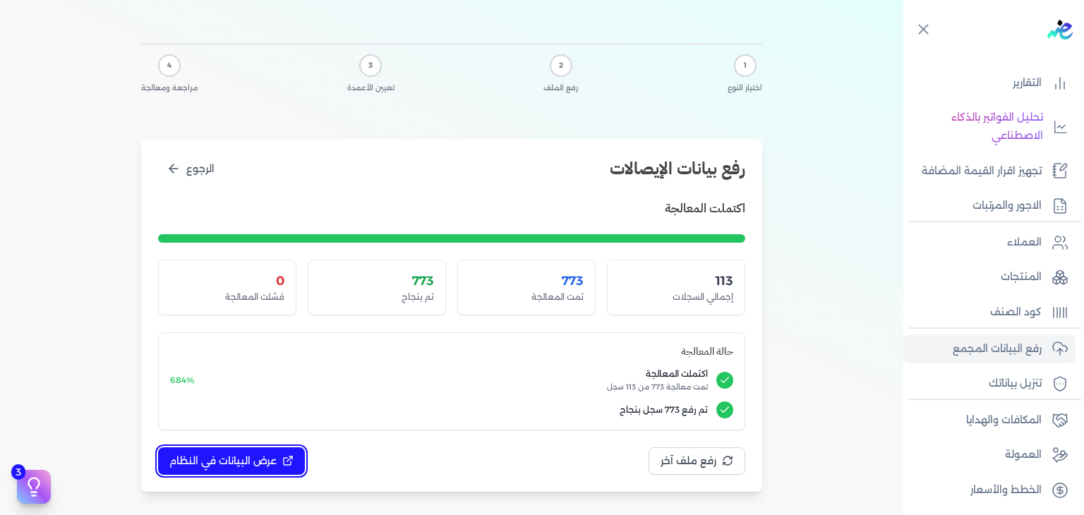
click at [280, 452] on button "عرض البيانات في النظام" at bounding box center [231, 462] width 147 height 28
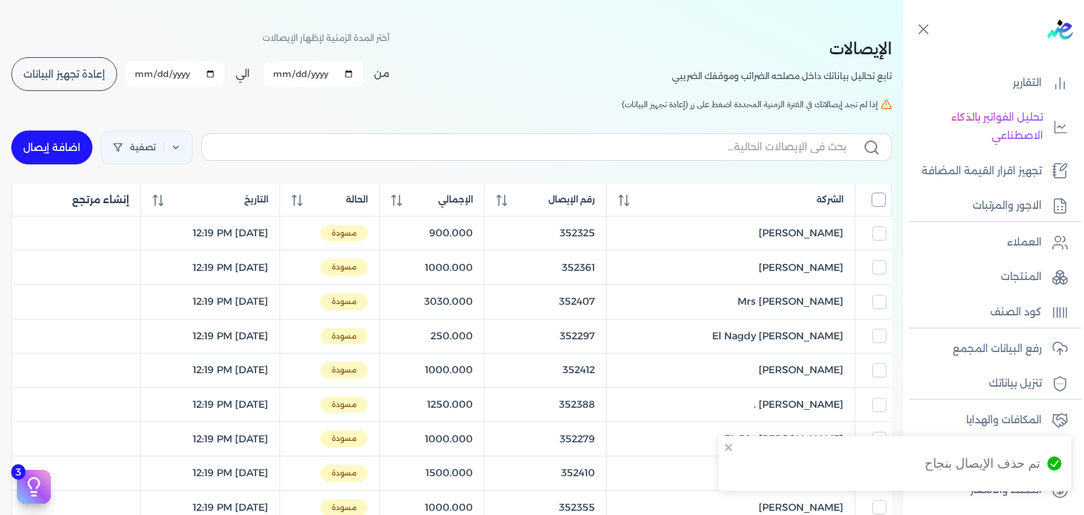
click at [873, 199] on input "All items unselected" at bounding box center [879, 200] width 14 height 14
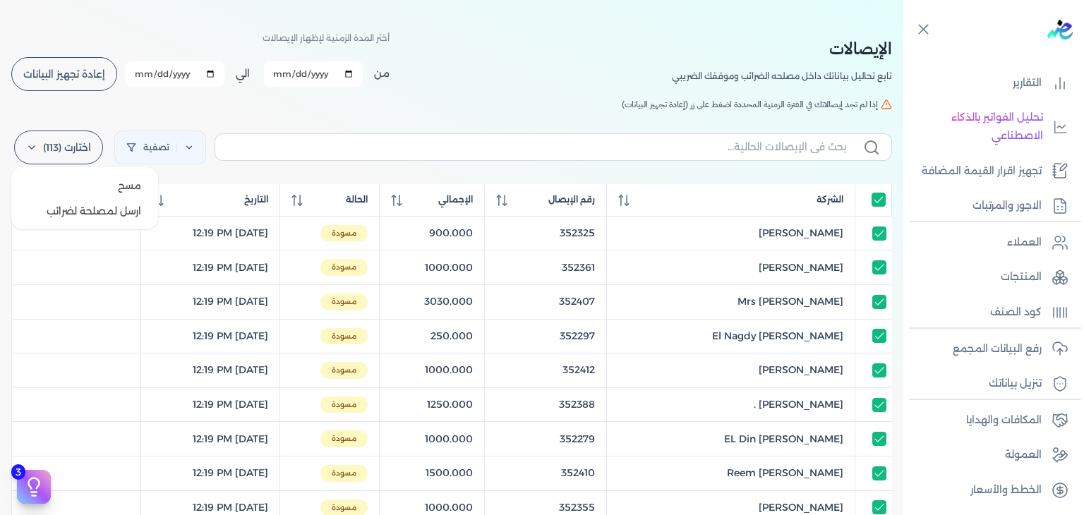
click at [102, 140] on label "اختارت (113)" at bounding box center [58, 148] width 89 height 34
click at [91, 209] on button "ارسل لمصلحة لضرائب" at bounding box center [85, 210] width 136 height 25
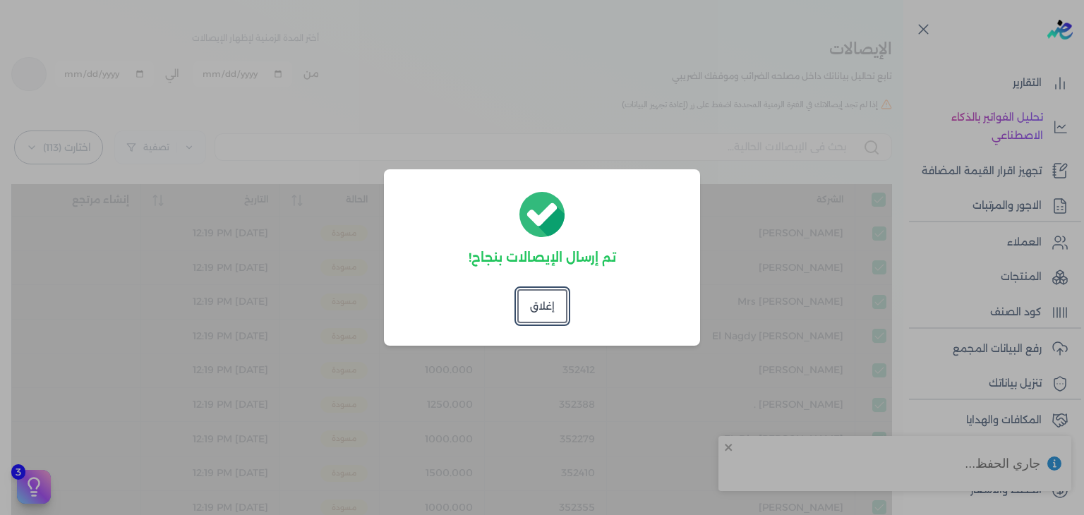
checkbox input "true"
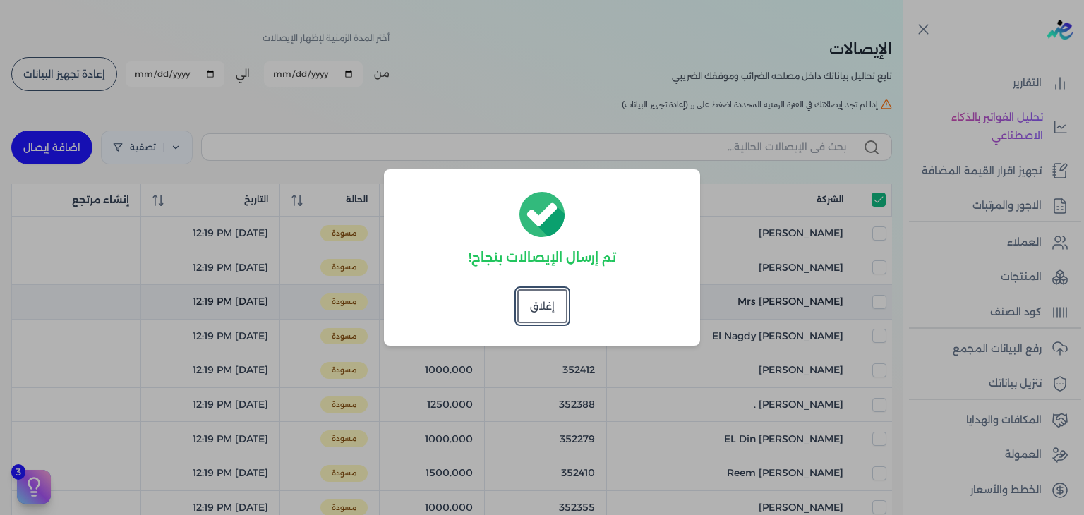
click at [530, 313] on button "إغلاق" at bounding box center [542, 306] width 50 height 34
